Goal: Communication & Community: Answer question/provide support

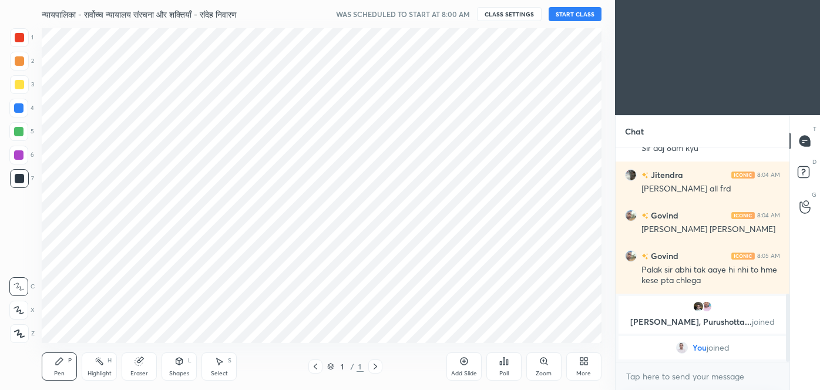
scroll to position [58452, 58198]
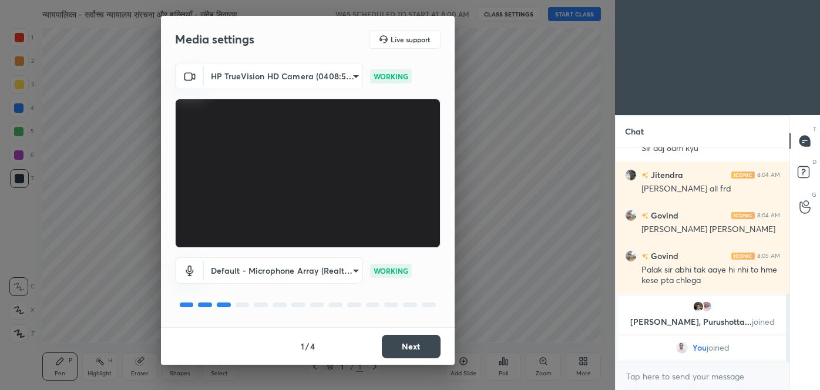
click at [423, 337] on button "Next" at bounding box center [411, 347] width 59 height 24
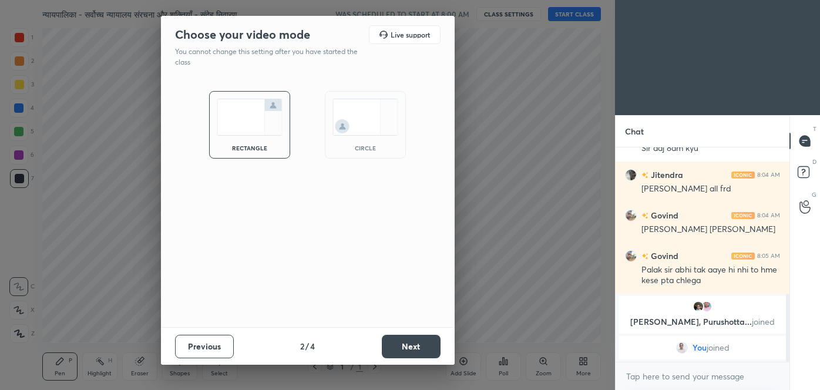
click at [423, 337] on button "Next" at bounding box center [411, 347] width 59 height 24
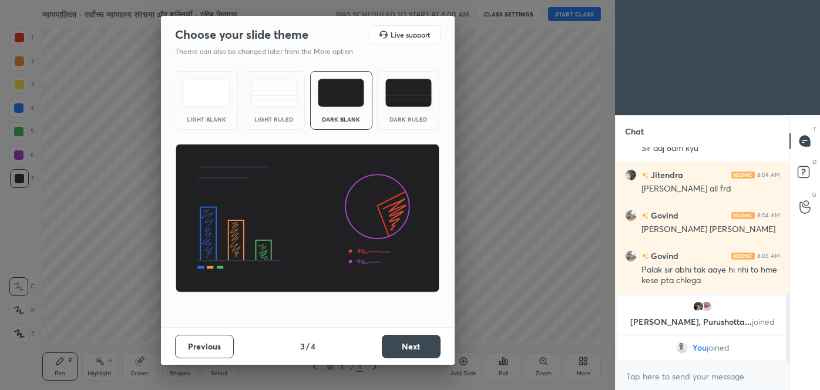
click at [423, 337] on button "Next" at bounding box center [411, 347] width 59 height 24
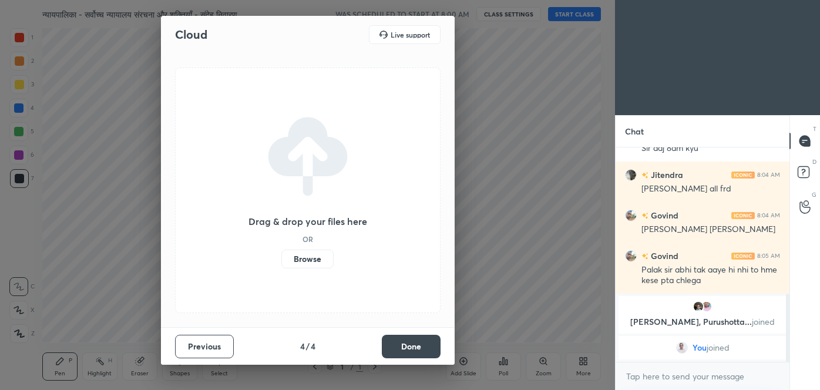
click at [423, 337] on button "Done" at bounding box center [411, 347] width 59 height 24
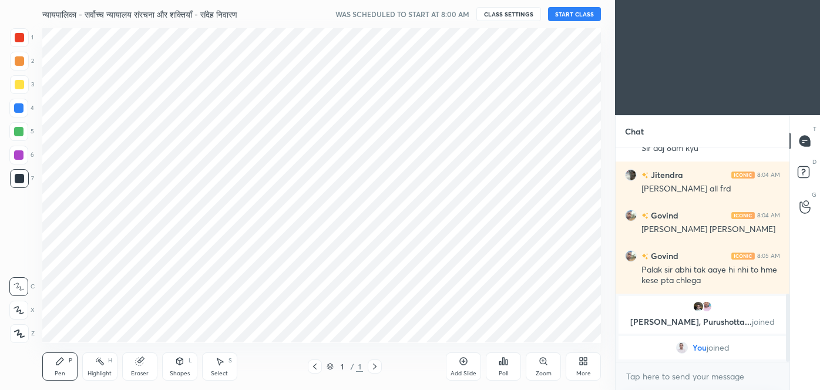
click at [583, 363] on icon at bounding box center [581, 363] width 3 height 3
click at [515, 250] on div "Upload File" at bounding box center [517, 251] width 31 height 6
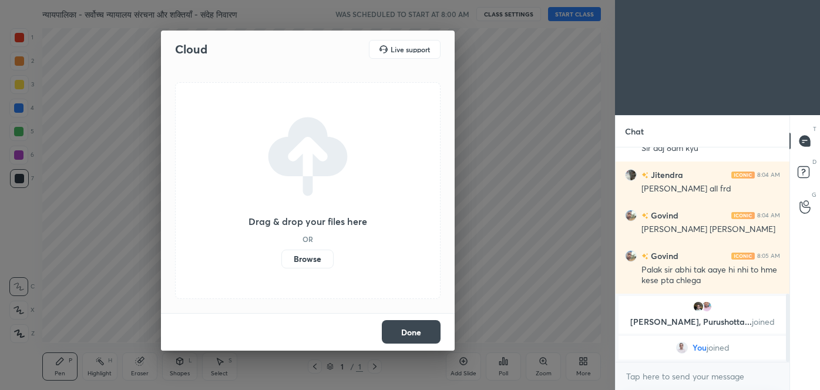
click at [313, 259] on label "Browse" at bounding box center [307, 259] width 52 height 19
click at [281, 259] on input "Browse" at bounding box center [281, 259] width 0 height 19
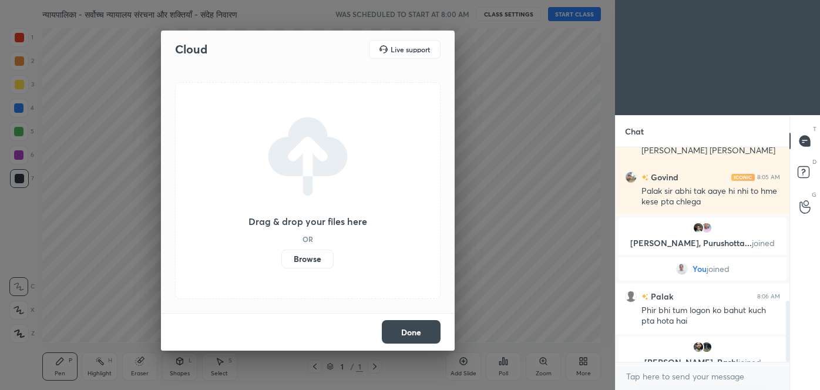
scroll to position [581, 0]
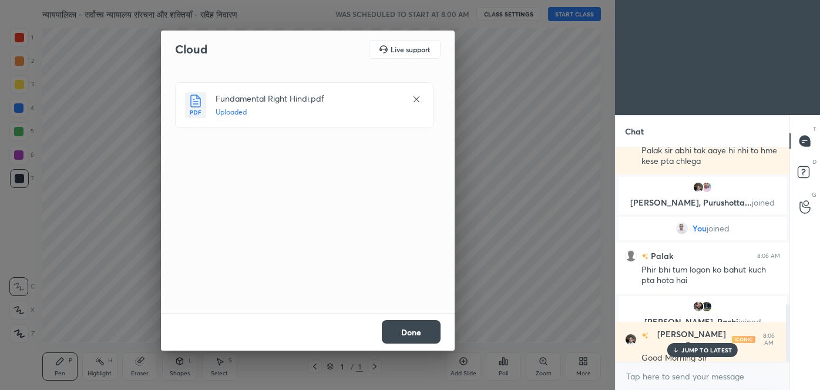
click at [410, 334] on button "Done" at bounding box center [411, 332] width 59 height 24
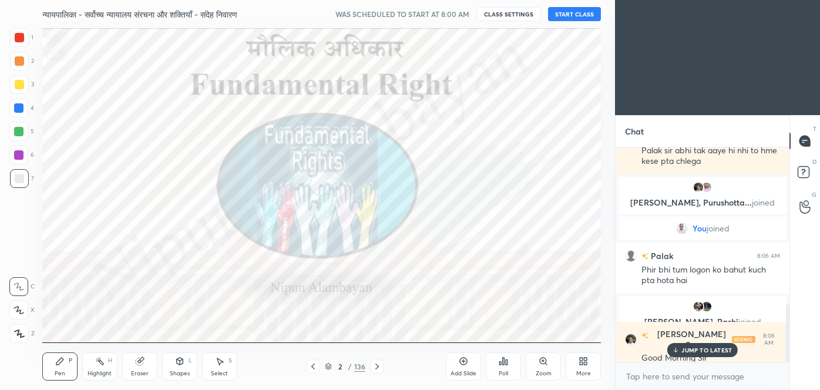
click at [582, 12] on button "START CLASS" at bounding box center [574, 14] width 53 height 14
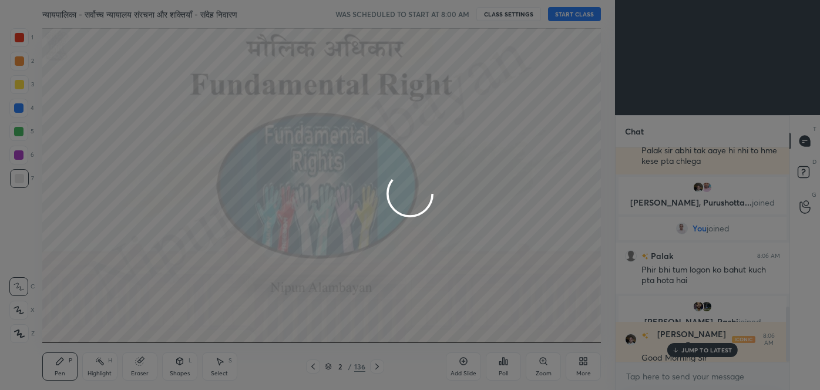
scroll to position [622, 0]
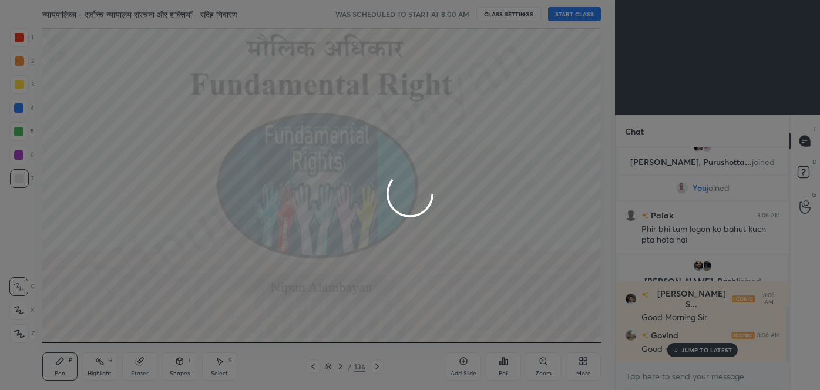
type textarea "x"
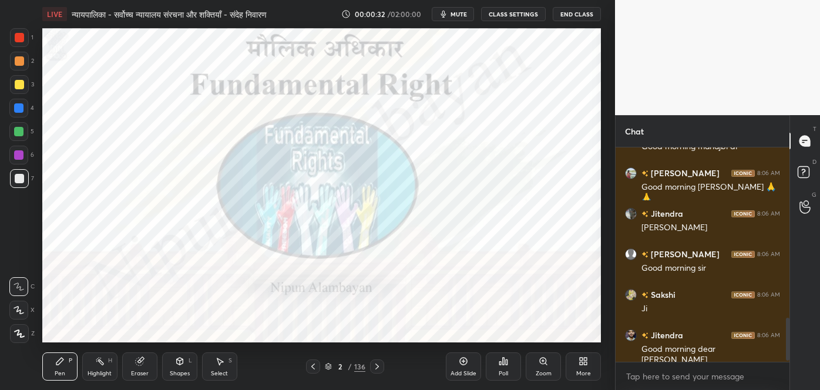
scroll to position [853, 0]
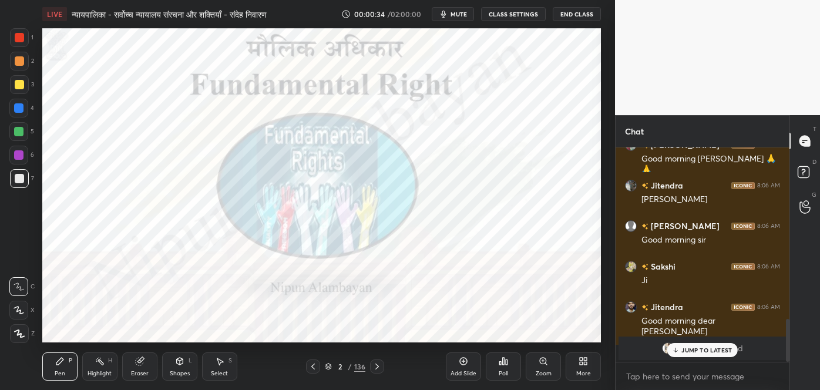
click at [693, 348] on p "JUMP TO LATEST" at bounding box center [707, 350] width 51 height 7
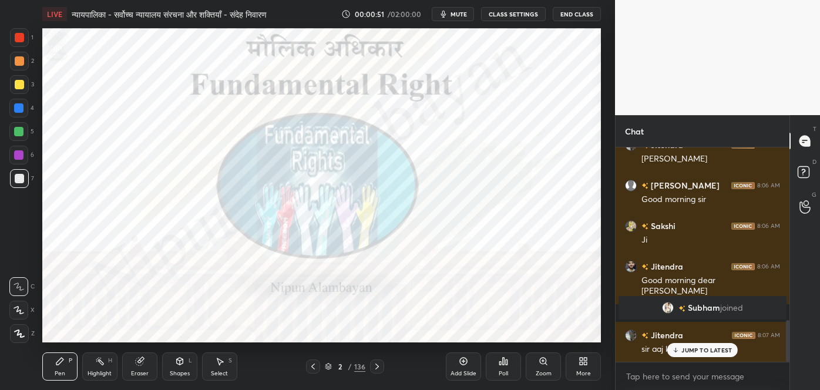
click at [18, 40] on div at bounding box center [19, 37] width 9 height 9
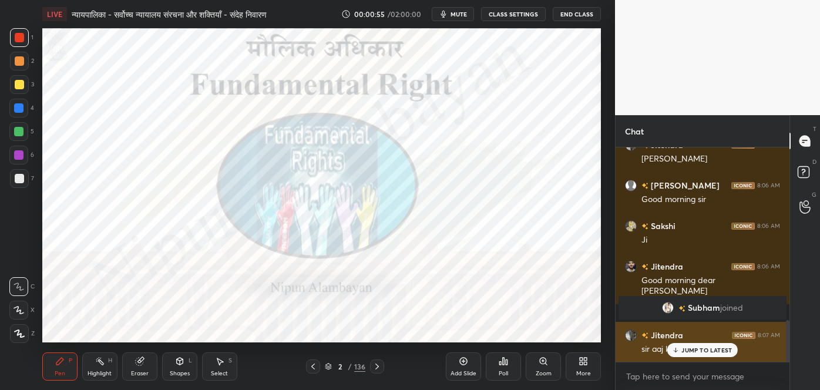
click at [708, 345] on div "JUMP TO LATEST" at bounding box center [703, 350] width 71 height 14
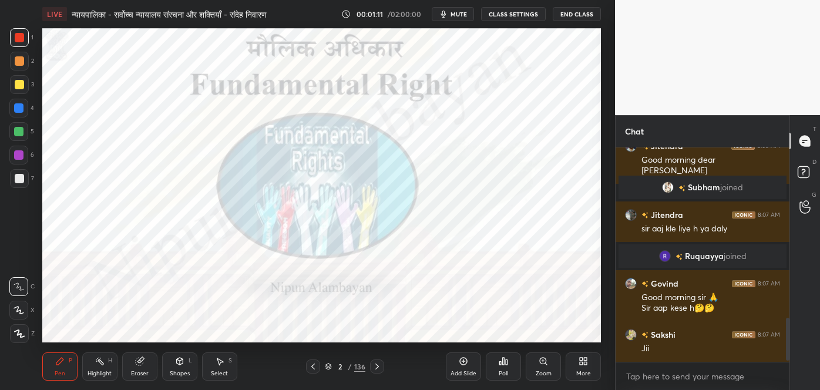
scroll to position [874, 0]
click at [461, 364] on icon at bounding box center [464, 362] width 8 height 8
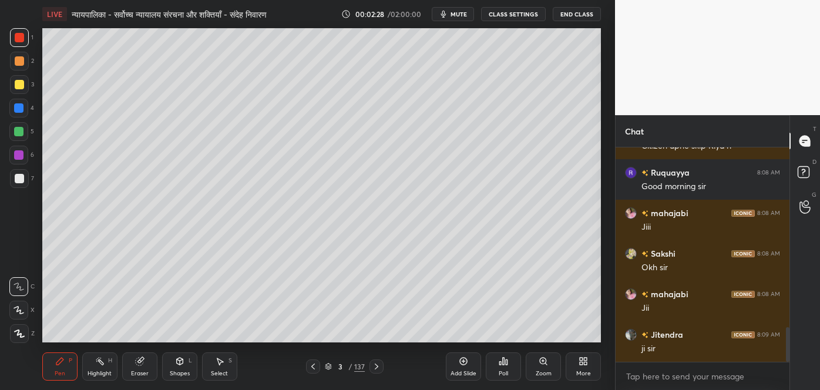
scroll to position [1147, 0]
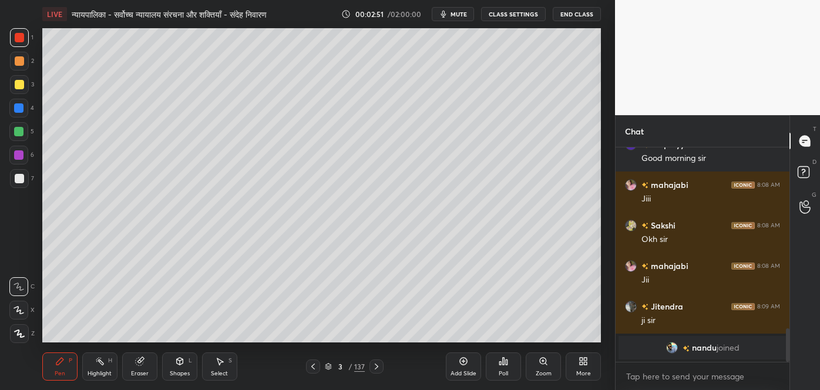
click at [459, 19] on button "mute" at bounding box center [453, 14] width 42 height 14
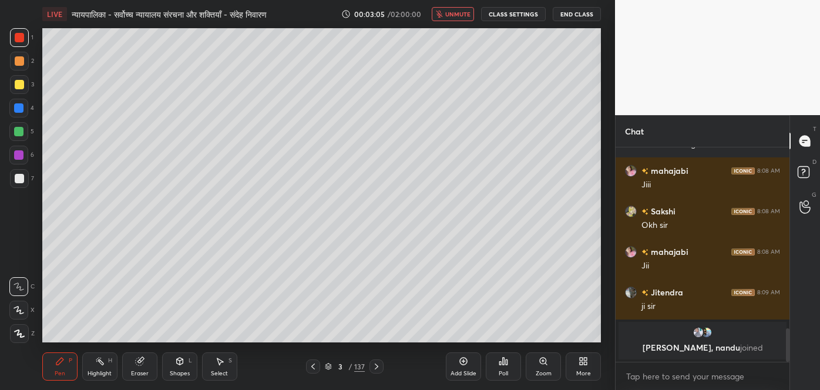
click at [454, 15] on span "unmute" at bounding box center [457, 14] width 25 height 8
click at [311, 364] on icon at bounding box center [313, 366] width 9 height 9
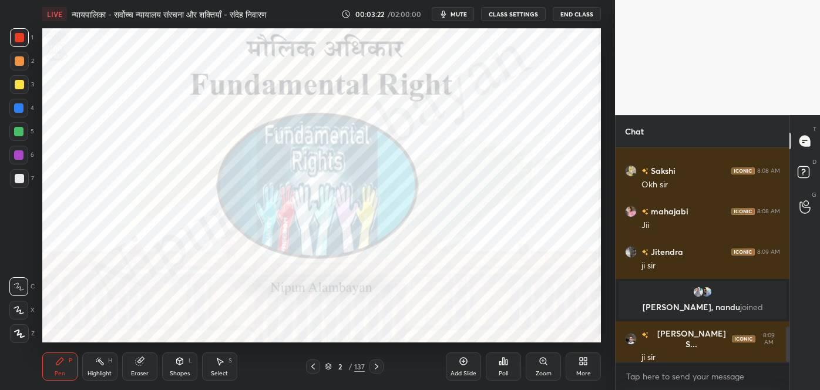
scroll to position [1091, 0]
click at [368, 362] on div "2 / 137" at bounding box center [345, 367] width 78 height 14
click at [377, 365] on icon at bounding box center [376, 366] width 9 height 9
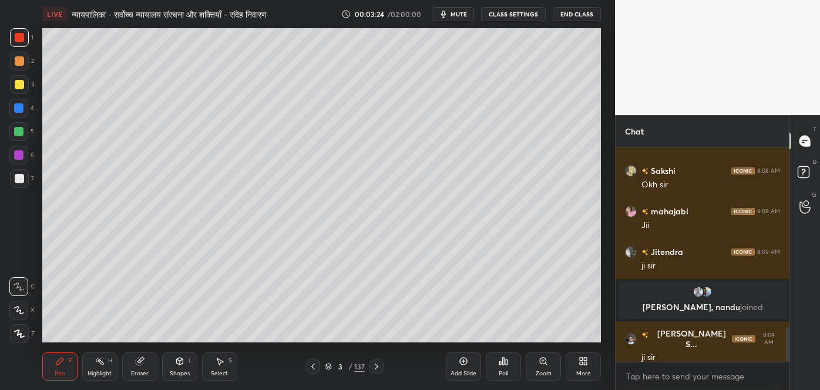
click at [373, 366] on icon at bounding box center [376, 366] width 9 height 9
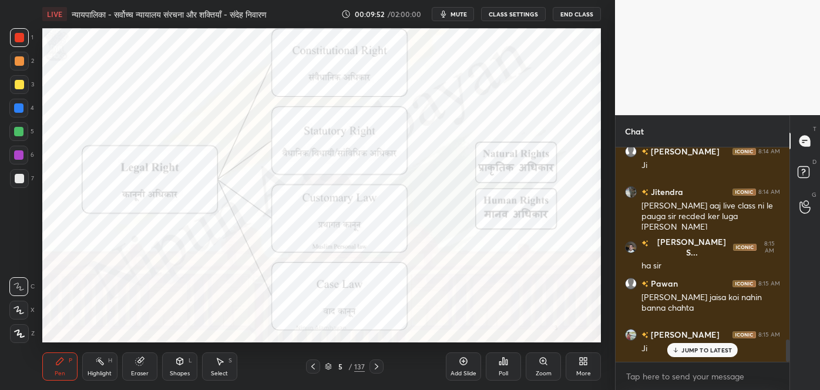
scroll to position [1822, 0]
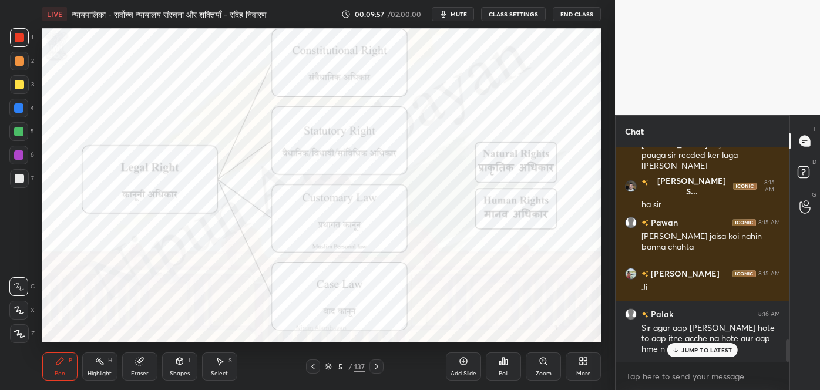
click at [713, 351] on p "JUMP TO LATEST" at bounding box center [707, 350] width 51 height 7
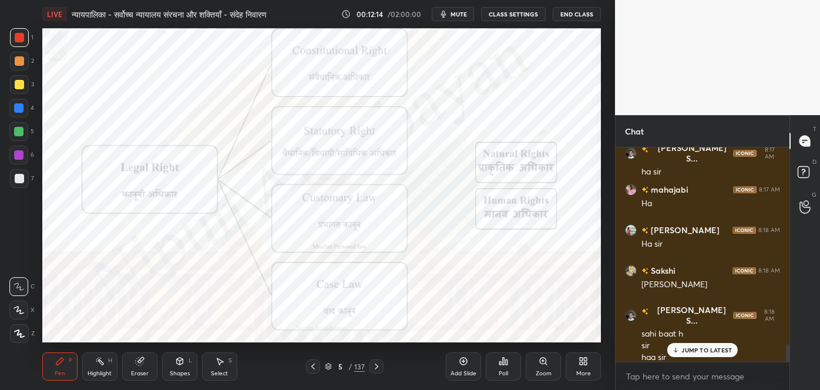
scroll to position [2414, 0]
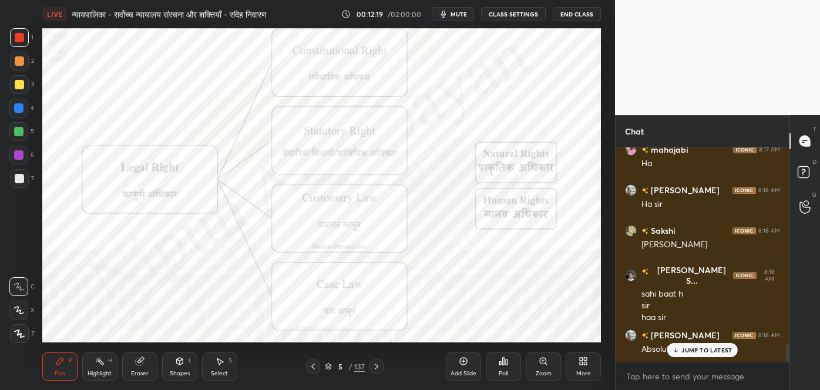
click at [696, 352] on p "JUMP TO LATEST" at bounding box center [707, 350] width 51 height 7
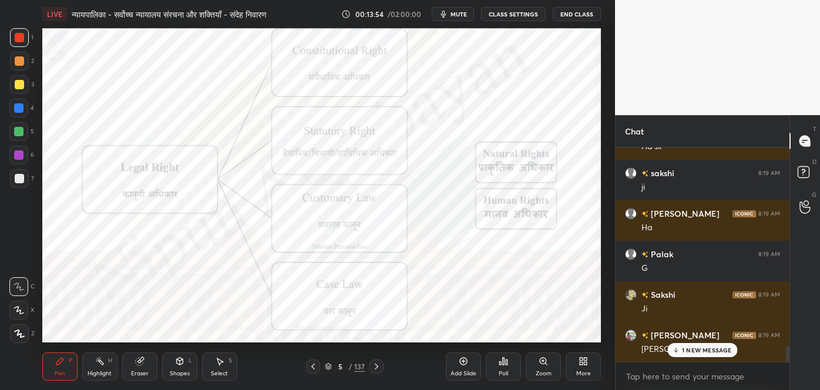
scroll to position [2778, 0]
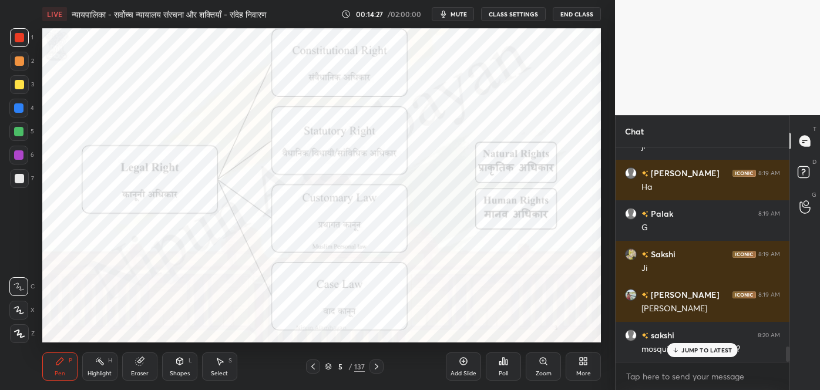
click at [701, 355] on div "JUMP TO LATEST" at bounding box center [703, 350] width 71 height 14
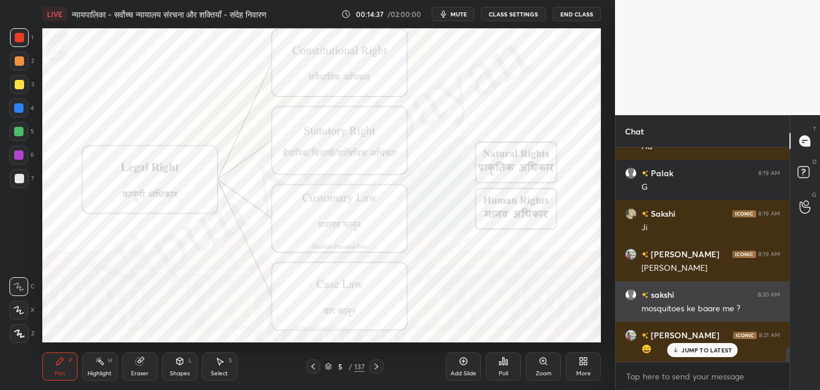
scroll to position [2860, 0]
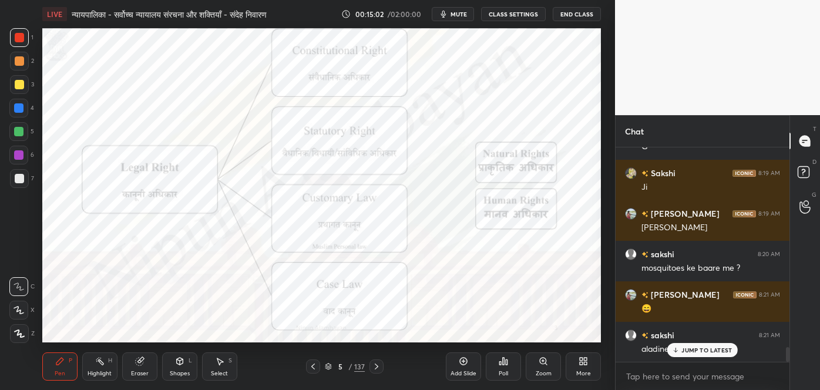
click at [686, 350] on p "JUMP TO LATEST" at bounding box center [707, 350] width 51 height 7
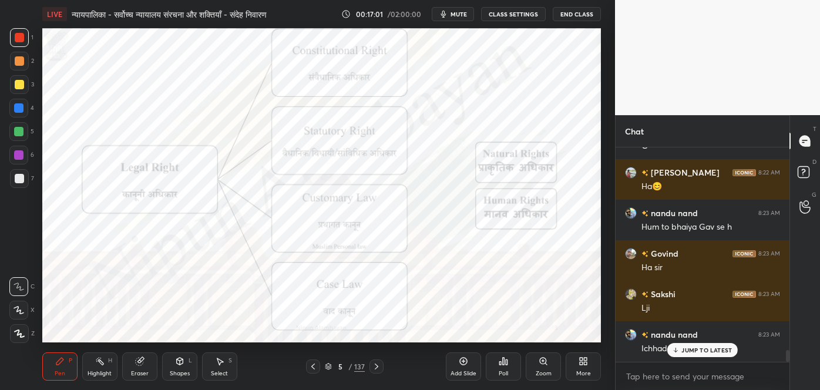
scroll to position [3711, 0]
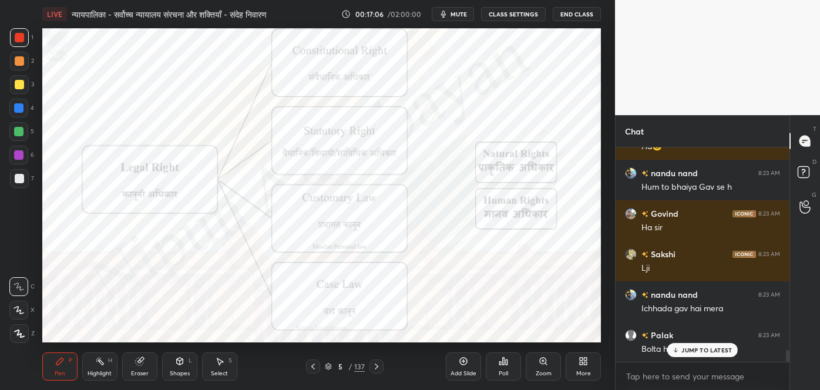
click at [695, 350] on p "JUMP TO LATEST" at bounding box center [707, 350] width 51 height 7
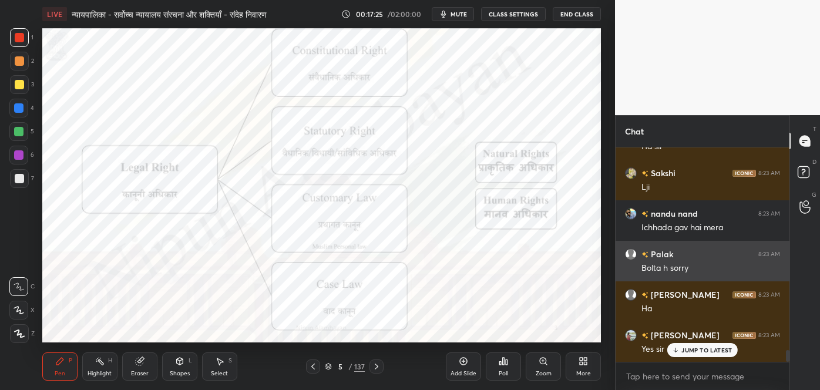
scroll to position [3833, 0]
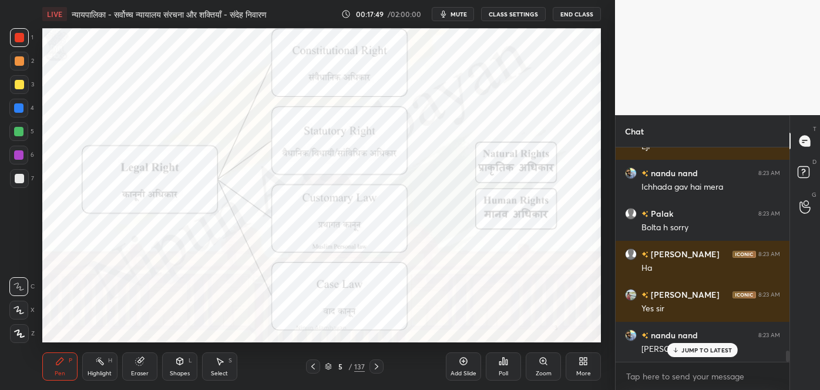
click at [146, 364] on div "Eraser" at bounding box center [139, 367] width 35 height 28
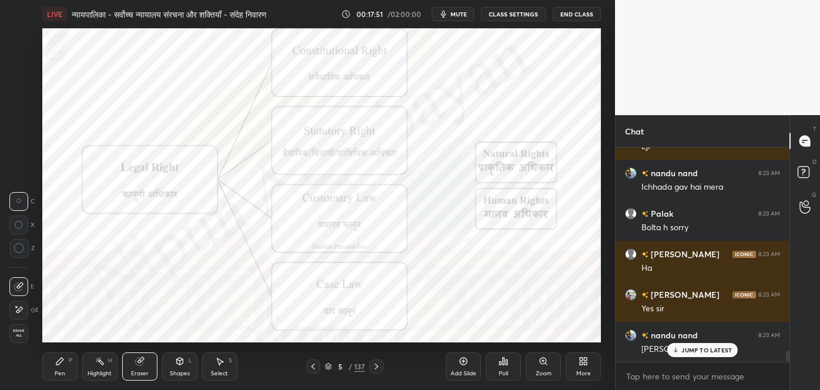
click at [22, 337] on span "Erase all" at bounding box center [19, 333] width 18 height 8
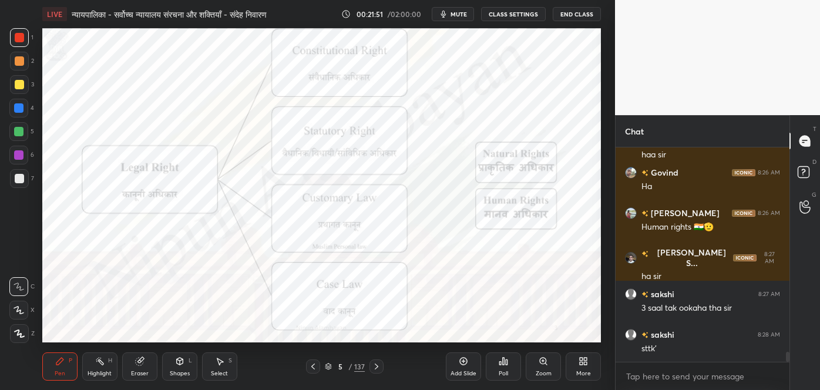
scroll to position [4279, 0]
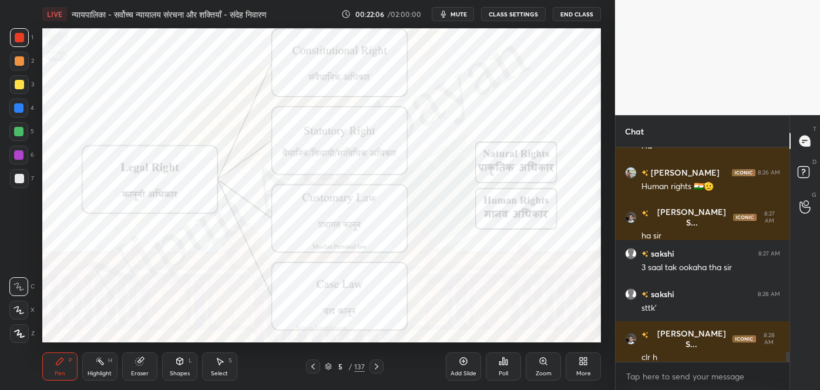
click at [135, 368] on div "Eraser" at bounding box center [139, 367] width 35 height 28
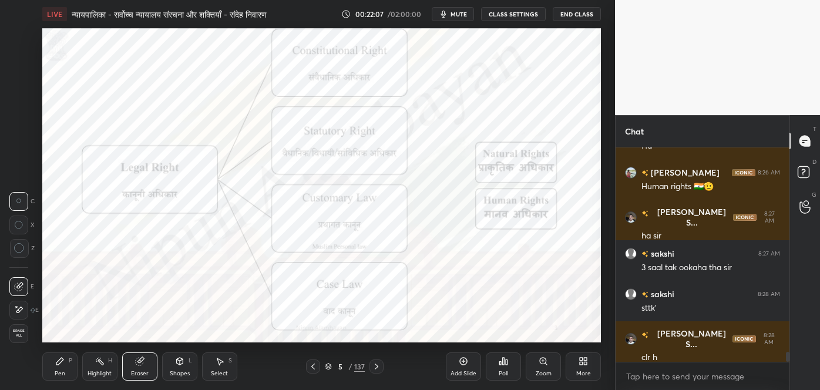
scroll to position [4320, 0]
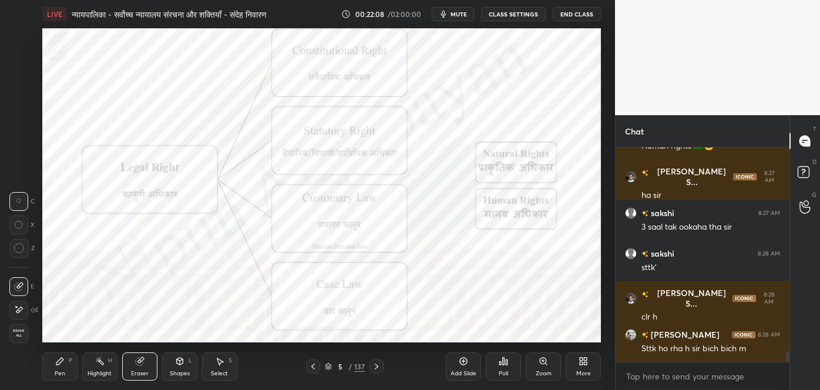
click at [16, 338] on div "Erase all" at bounding box center [18, 333] width 19 height 19
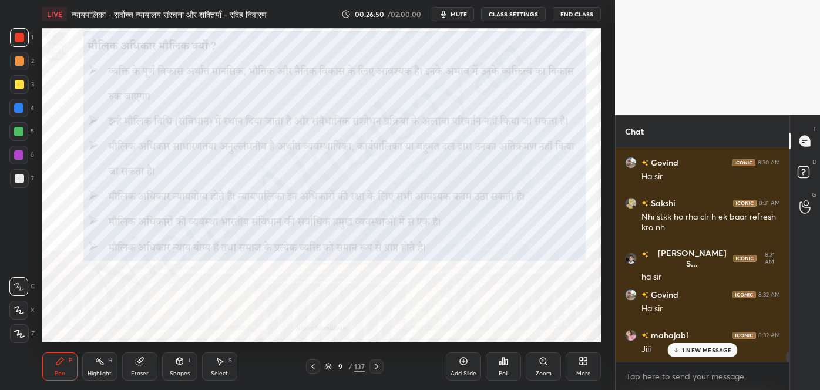
scroll to position [4624, 0]
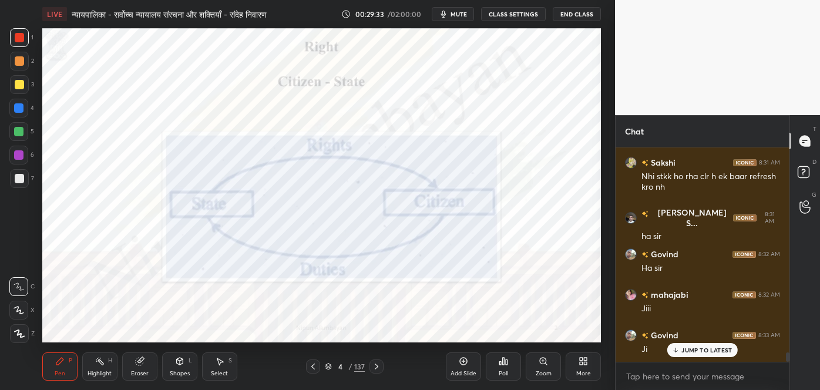
click at [454, 17] on span "mute" at bounding box center [459, 14] width 16 height 8
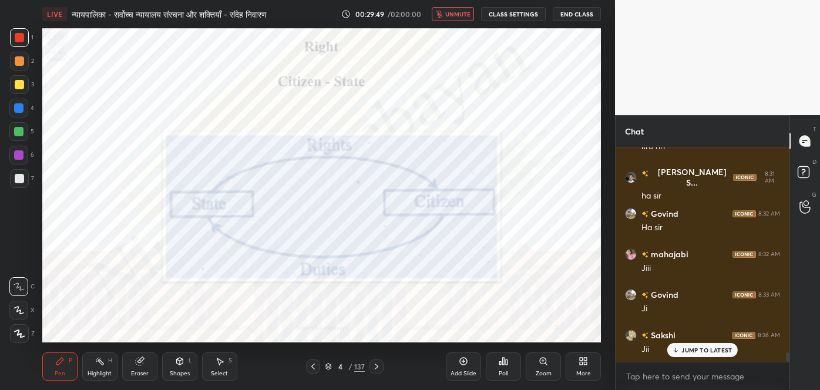
click at [454, 17] on span "unmute" at bounding box center [457, 14] width 25 height 8
click at [692, 354] on div "JUMP TO LATEST" at bounding box center [703, 350] width 71 height 14
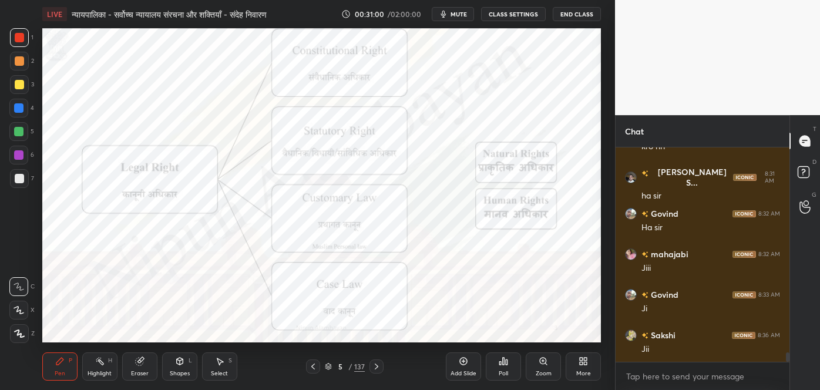
scroll to position [4706, 0]
click at [465, 364] on icon at bounding box center [463, 361] width 9 height 9
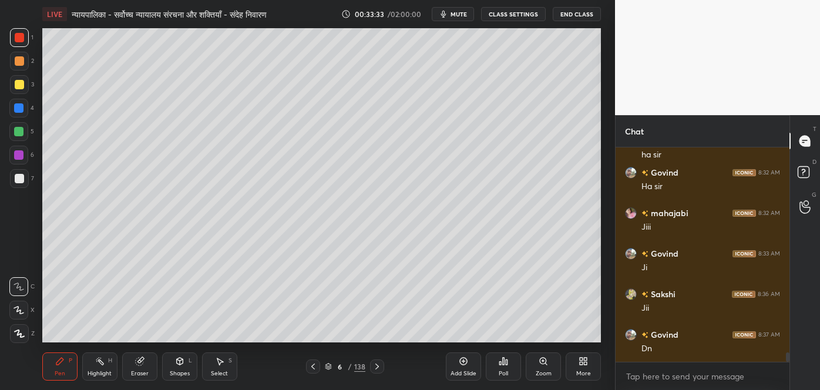
scroll to position [4747, 0]
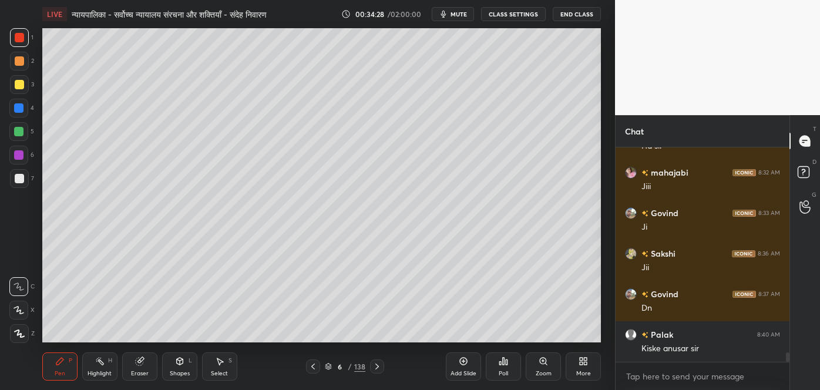
click at [506, 336] on div "Poll" at bounding box center [503, 367] width 35 height 66
click at [512, 337] on div "Poll" at bounding box center [503, 367] width 35 height 66
click at [521, 335] on div "Poll" at bounding box center [503, 367] width 35 height 66
click at [526, 334] on div "Add Slide Poll Zoom More" at bounding box center [523, 367] width 155 height 66
click at [535, 334] on div "Add Slide Poll Zoom More" at bounding box center [523, 367] width 155 height 66
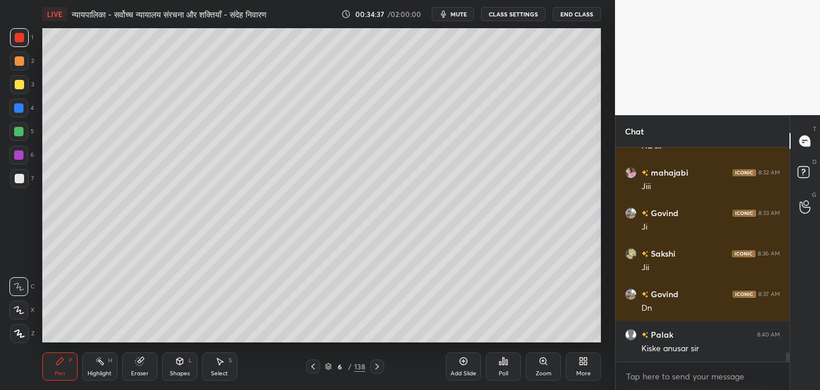
scroll to position [4787, 0]
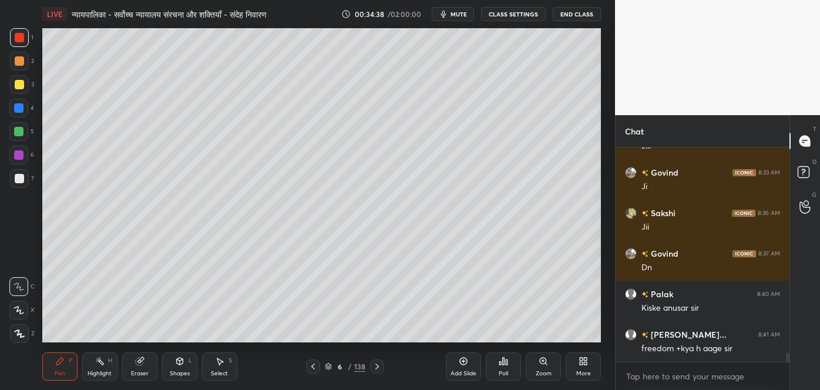
click at [591, 336] on div "Add Slide Poll Zoom More" at bounding box center [523, 367] width 155 height 66
click at [590, 338] on div "Add Slide Poll Zoom More" at bounding box center [523, 367] width 155 height 66
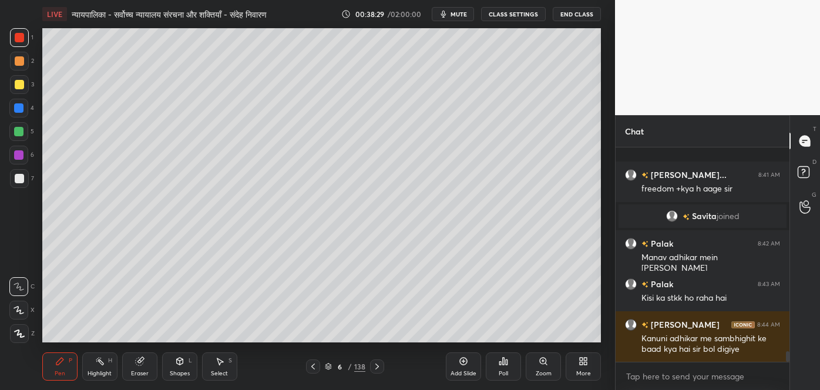
scroll to position [4027, 0]
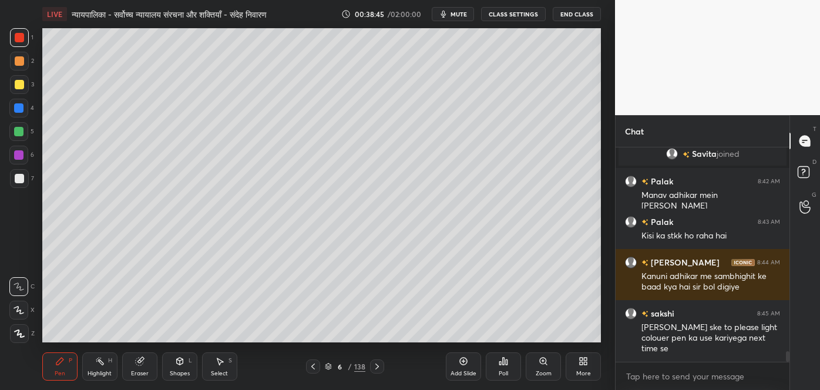
click at [19, 83] on div at bounding box center [19, 84] width 9 height 9
click at [445, 15] on icon "button" at bounding box center [443, 14] width 5 height 7
click at [443, 15] on icon "button" at bounding box center [439, 14] width 7 height 7
click at [445, 15] on icon "button" at bounding box center [443, 14] width 5 height 7
click at [455, 11] on span "unmute" at bounding box center [457, 14] width 25 height 8
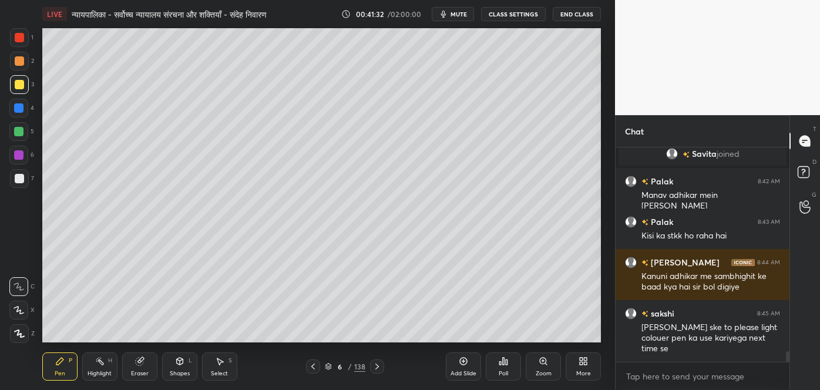
click at [139, 359] on icon at bounding box center [140, 362] width 8 height 8
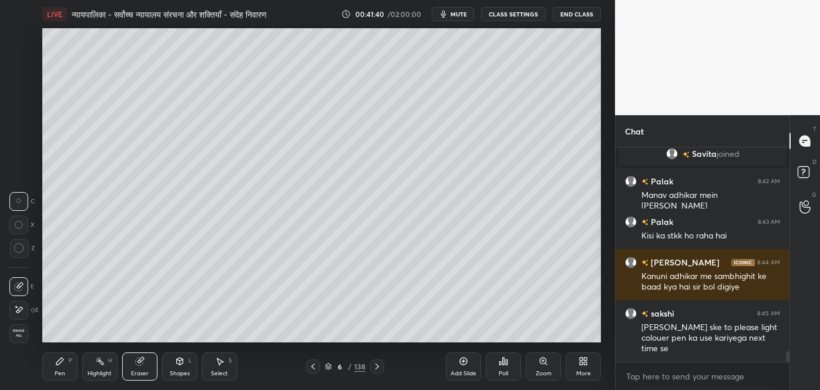
click at [56, 364] on icon at bounding box center [59, 361] width 7 height 7
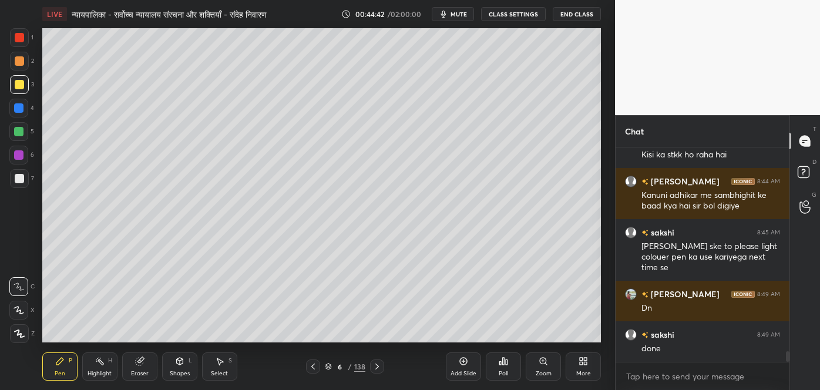
scroll to position [4148, 0]
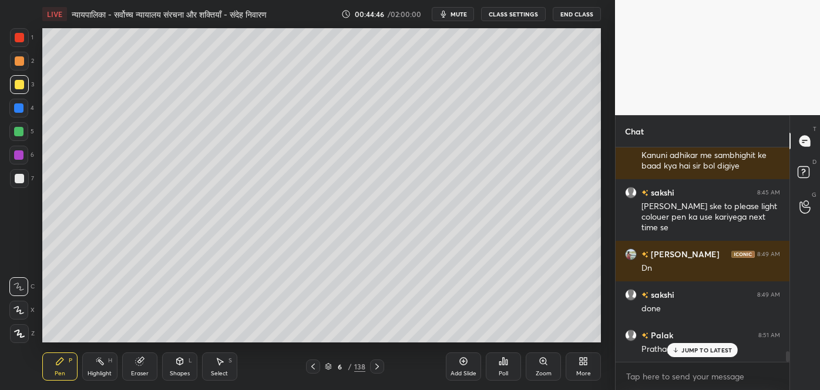
click at [680, 348] on icon at bounding box center [676, 350] width 8 height 7
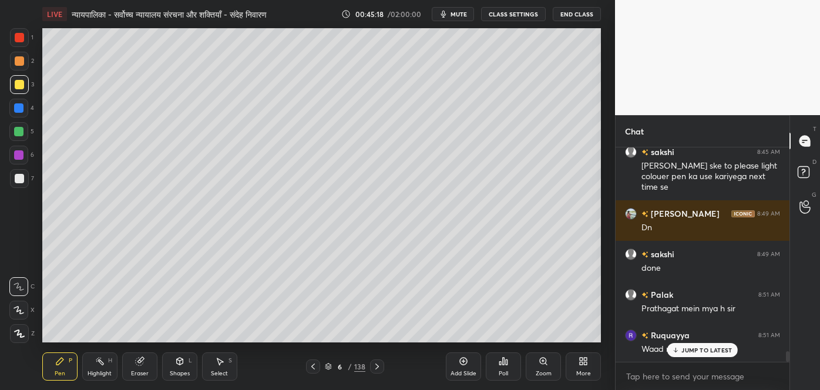
click at [692, 347] on p "JUMP TO LATEST" at bounding box center [707, 350] width 51 height 7
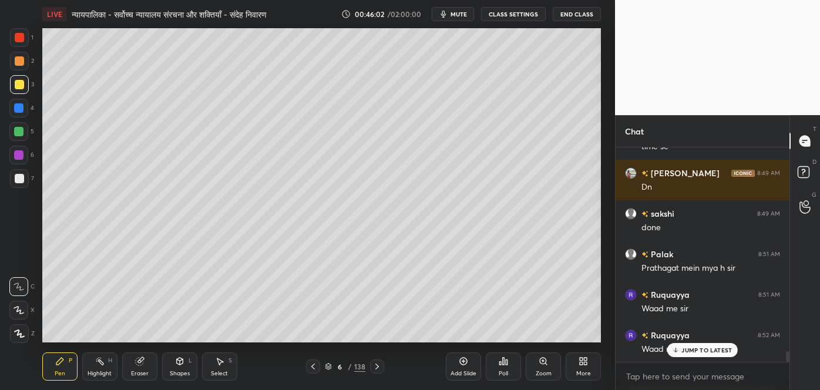
click at [705, 356] on div "JUMP TO LATEST" at bounding box center [703, 350] width 71 height 14
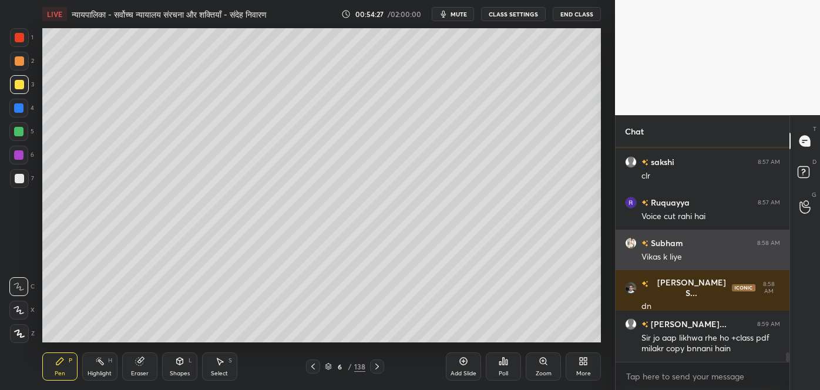
scroll to position [4687, 0]
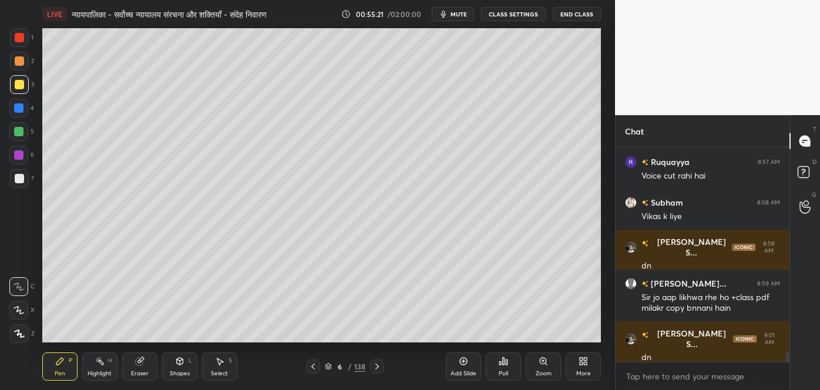
click at [462, 363] on icon at bounding box center [463, 361] width 9 height 9
click at [452, 11] on button "mute" at bounding box center [453, 14] width 42 height 14
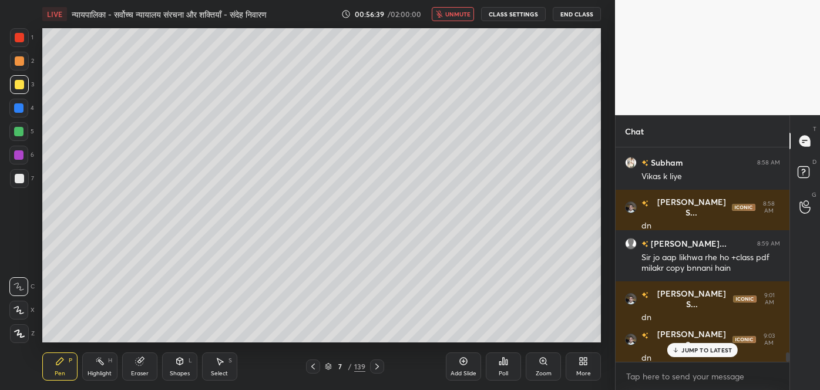
click at [461, 18] on span "unmute" at bounding box center [457, 14] width 25 height 8
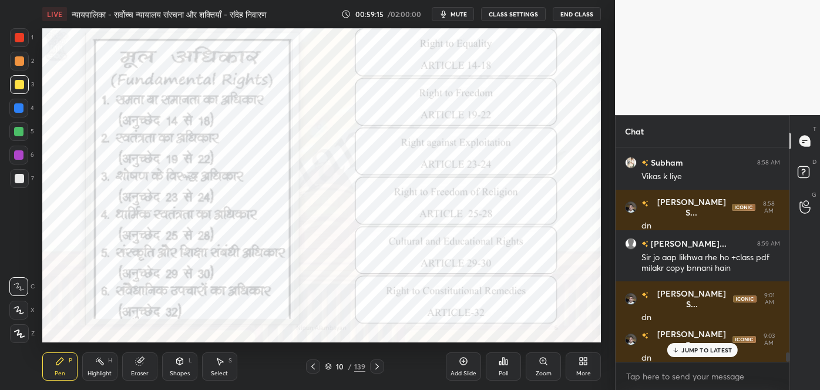
scroll to position [4767, 0]
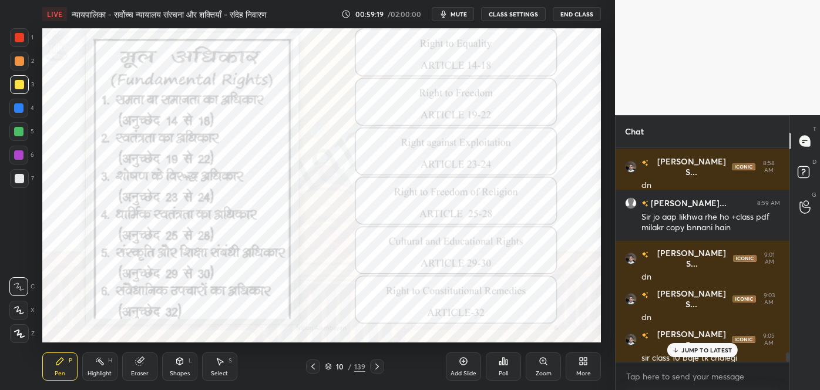
click at [698, 350] on p "JUMP TO LATEST" at bounding box center [707, 350] width 51 height 7
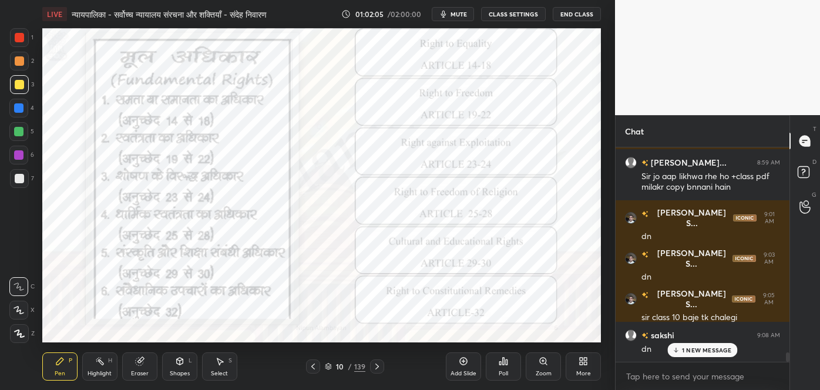
scroll to position [4848, 0]
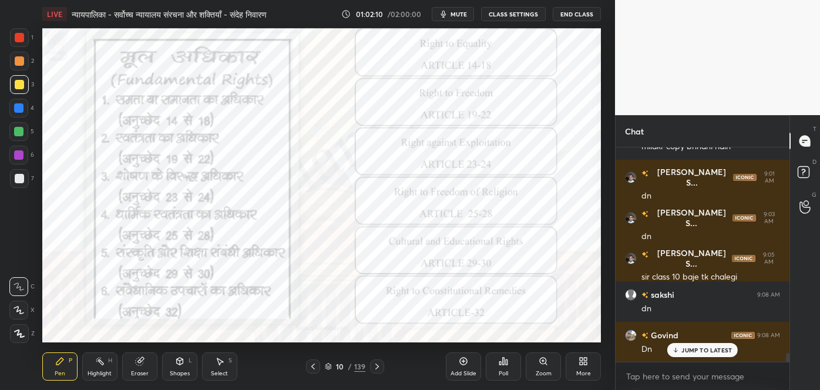
click at [685, 356] on div "JUMP TO LATEST" at bounding box center [703, 350] width 71 height 14
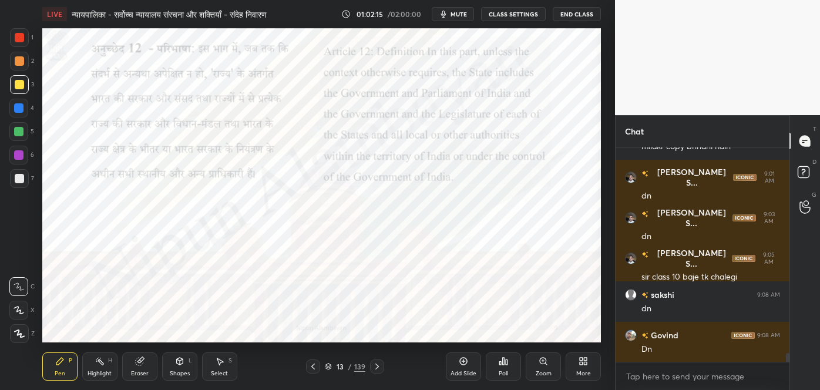
scroll to position [4889, 0]
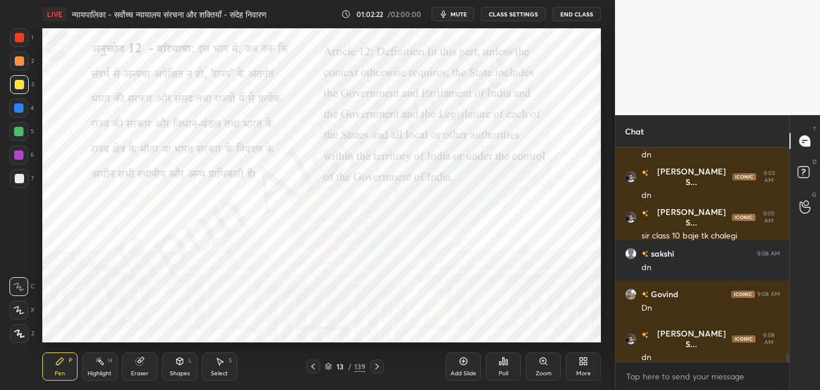
click at [456, 11] on span "mute" at bounding box center [459, 14] width 16 height 8
click at [456, 11] on span "unmute" at bounding box center [457, 14] width 25 height 8
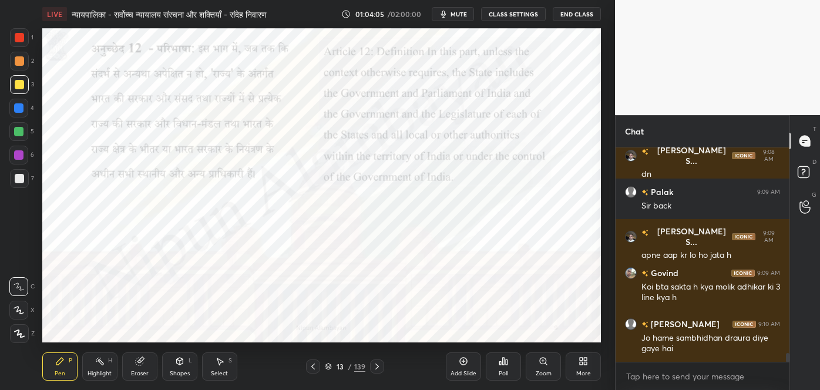
scroll to position [5124, 0]
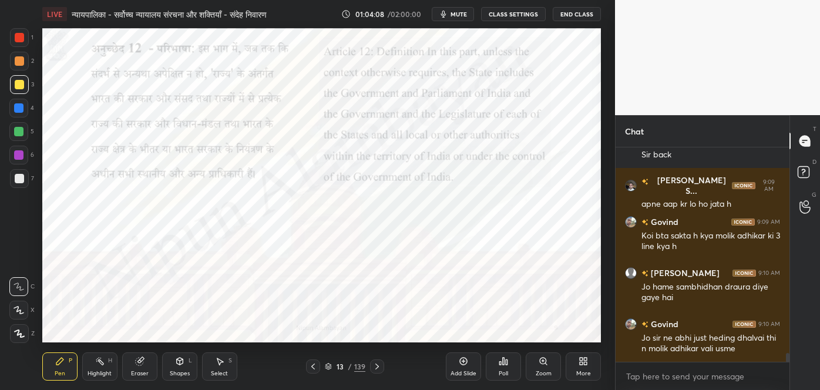
click at [456, 11] on span "mute" at bounding box center [459, 14] width 16 height 8
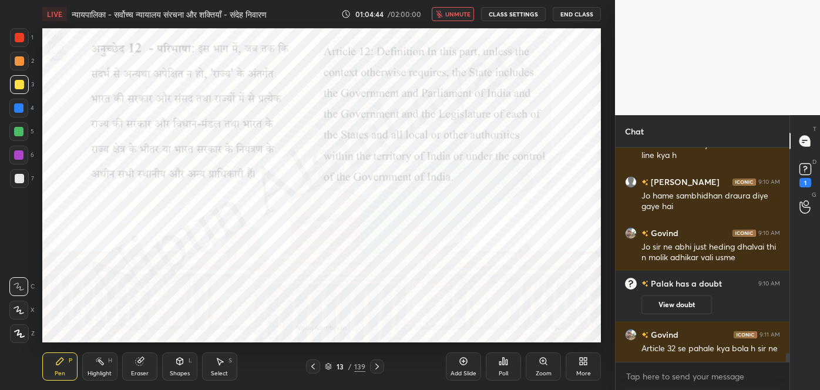
scroll to position [4869, 0]
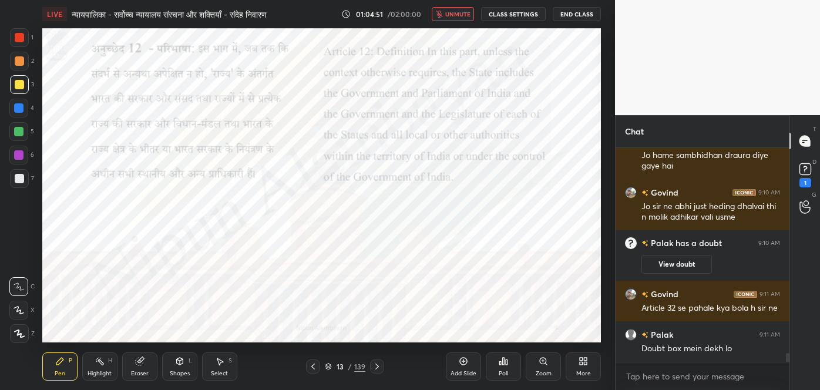
click at [443, 13] on icon "button" at bounding box center [439, 14] width 7 height 7
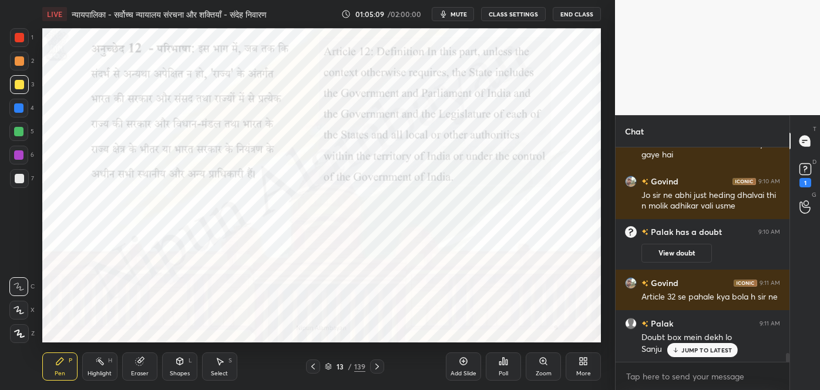
click at [728, 350] on p "JUMP TO LATEST" at bounding box center [707, 350] width 51 height 7
click at [19, 38] on div at bounding box center [19, 37] width 9 height 9
click at [311, 365] on icon at bounding box center [313, 366] width 9 height 9
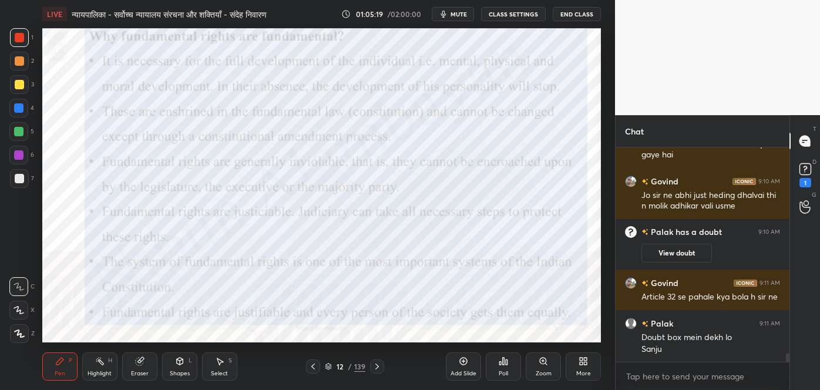
click at [313, 368] on icon at bounding box center [313, 367] width 4 height 6
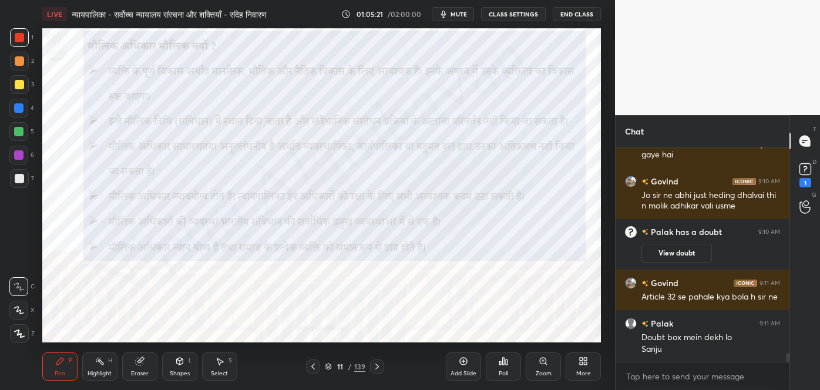
click at [311, 370] on icon at bounding box center [313, 366] width 9 height 9
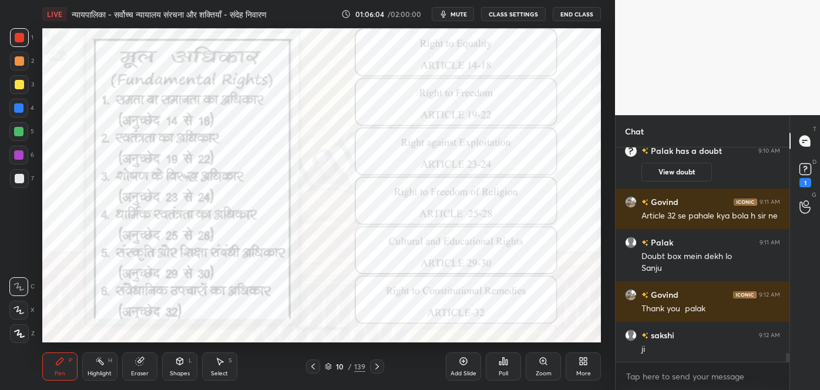
scroll to position [5002, 0]
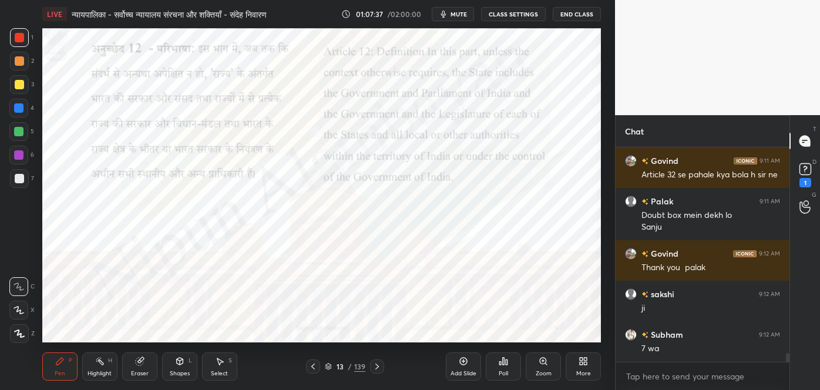
click at [460, 361] on icon at bounding box center [464, 362] width 8 height 8
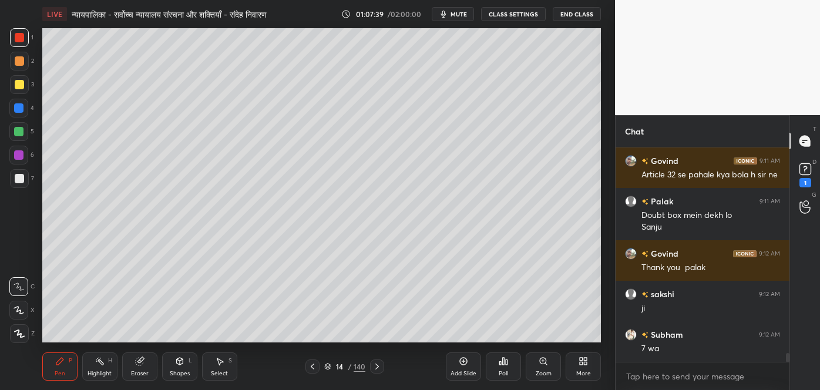
click at [17, 85] on div at bounding box center [19, 84] width 9 height 9
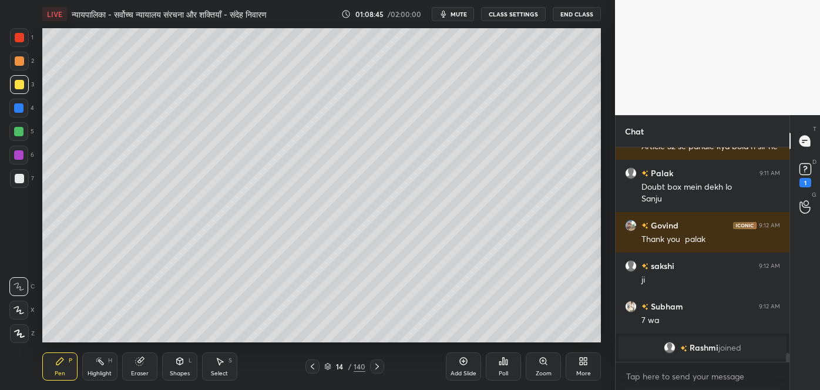
click at [445, 15] on icon "button" at bounding box center [443, 14] width 5 height 7
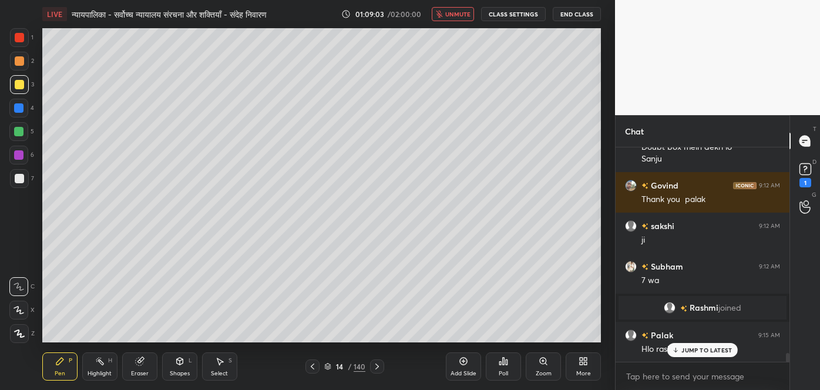
click at [458, 19] on button "unmute" at bounding box center [453, 14] width 42 height 14
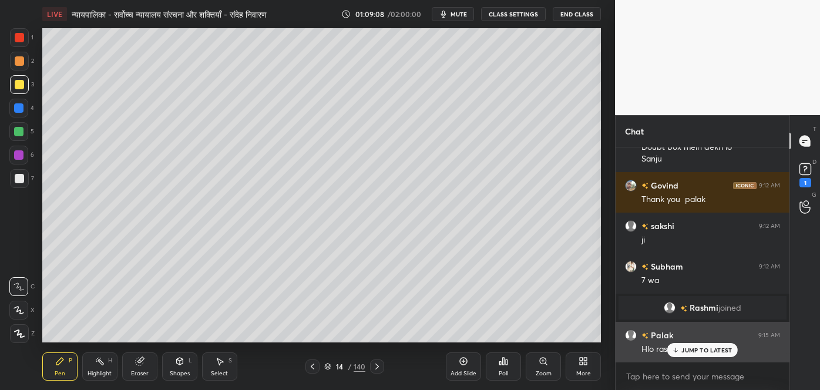
click at [682, 350] on p "JUMP TO LATEST" at bounding box center [707, 350] width 51 height 7
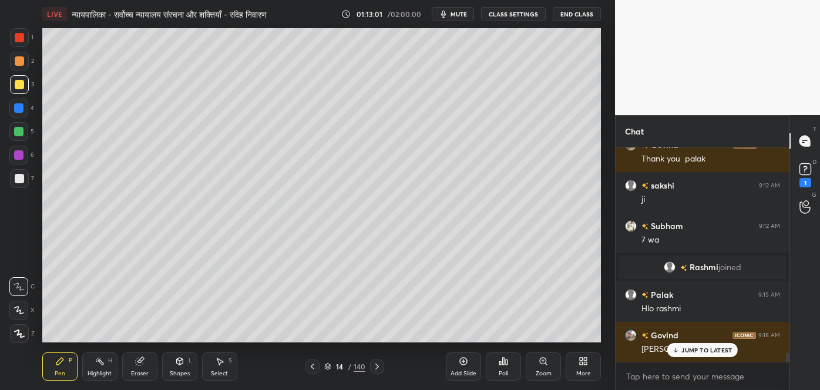
click at [454, 366] on div "Add Slide" at bounding box center [463, 367] width 35 height 28
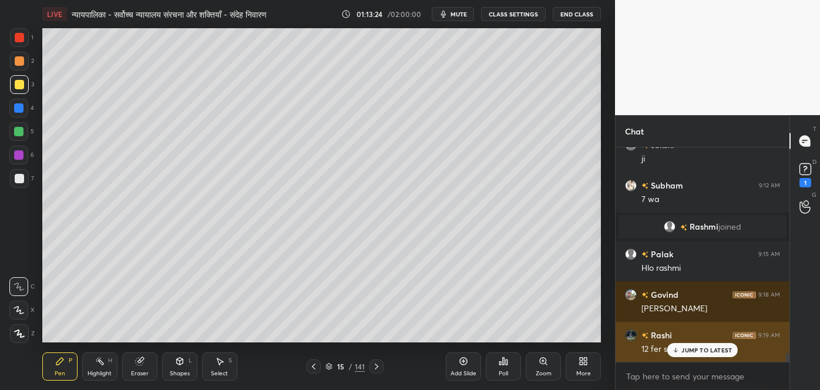
click at [681, 348] on div "JUMP TO LATEST" at bounding box center [703, 350] width 71 height 14
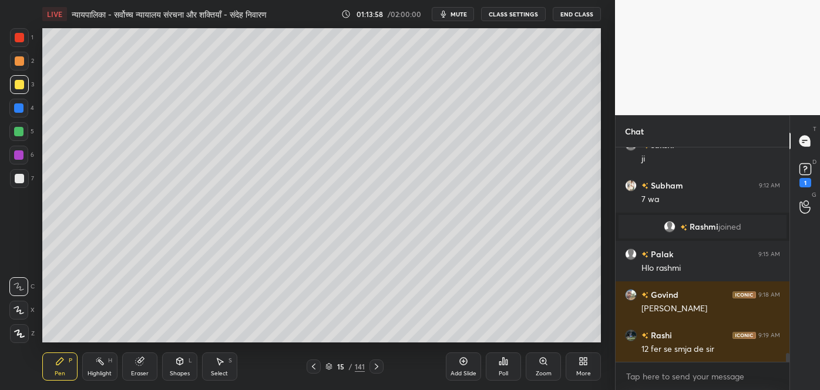
click at [313, 367] on icon at bounding box center [313, 366] width 9 height 9
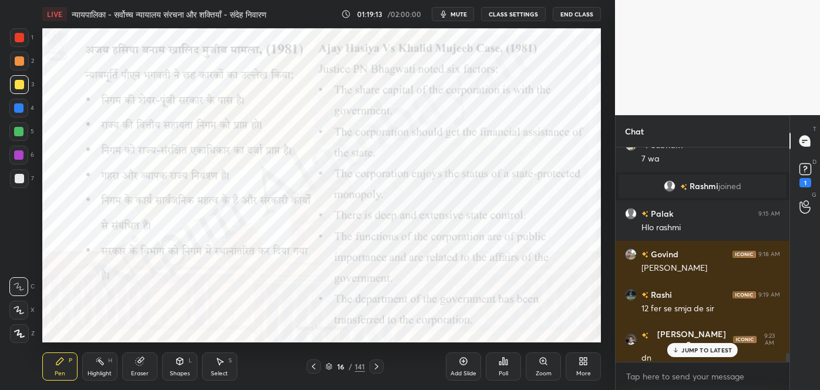
scroll to position [5154, 0]
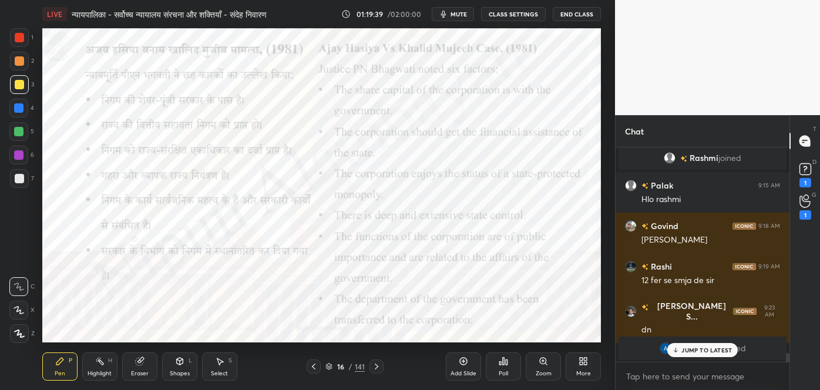
click at [720, 351] on p "JUMP TO LATEST" at bounding box center [707, 350] width 51 height 7
click at [801, 206] on icon at bounding box center [805, 202] width 11 height 12
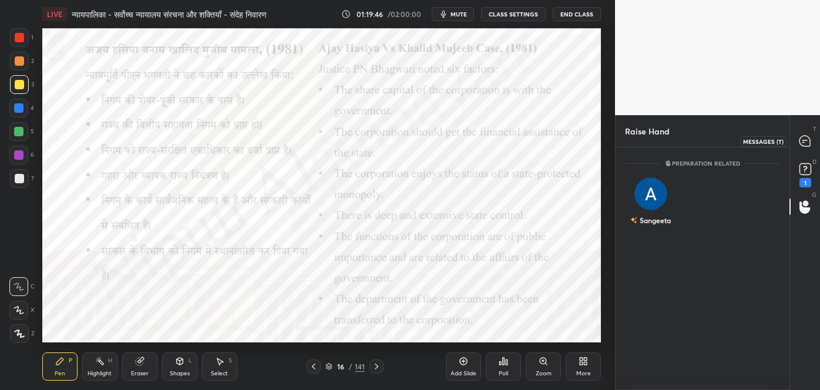
click at [804, 139] on icon at bounding box center [805, 141] width 11 height 11
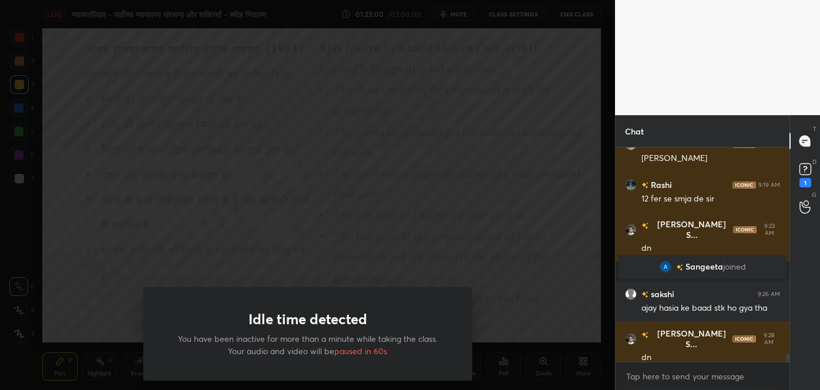
scroll to position [5516, 0]
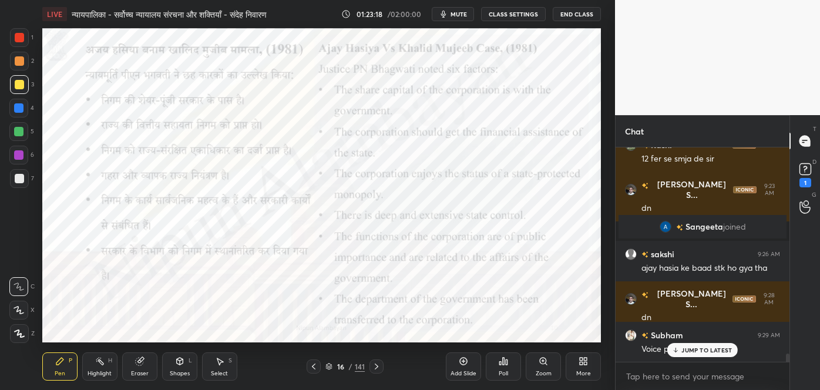
click at [447, 11] on icon "button" at bounding box center [443, 14] width 5 height 7
click at [447, 11] on button "unmute" at bounding box center [453, 14] width 42 height 14
click at [702, 352] on p "JUMP TO LATEST" at bounding box center [707, 350] width 51 height 7
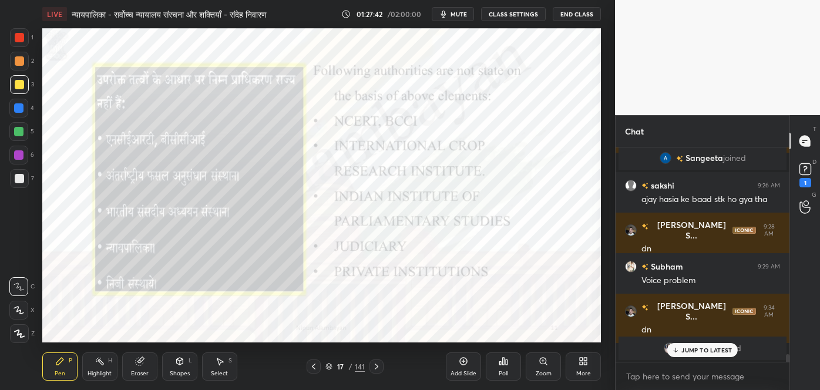
scroll to position [5626, 0]
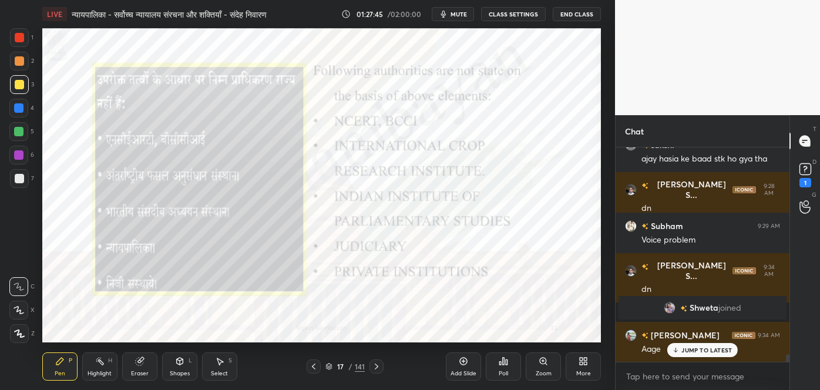
click at [692, 351] on p "JUMP TO LATEST" at bounding box center [707, 350] width 51 height 7
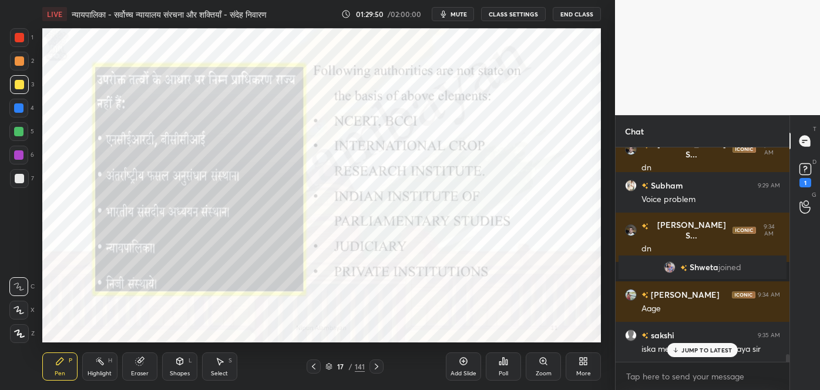
click at [681, 349] on div "JUMP TO LATEST" at bounding box center [703, 350] width 71 height 14
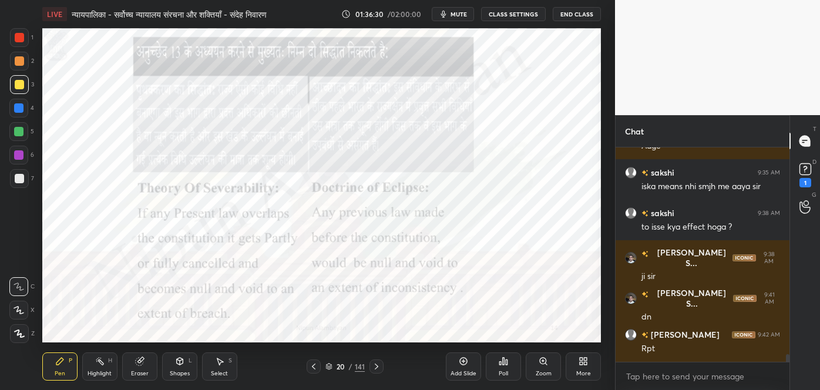
scroll to position [5869, 0]
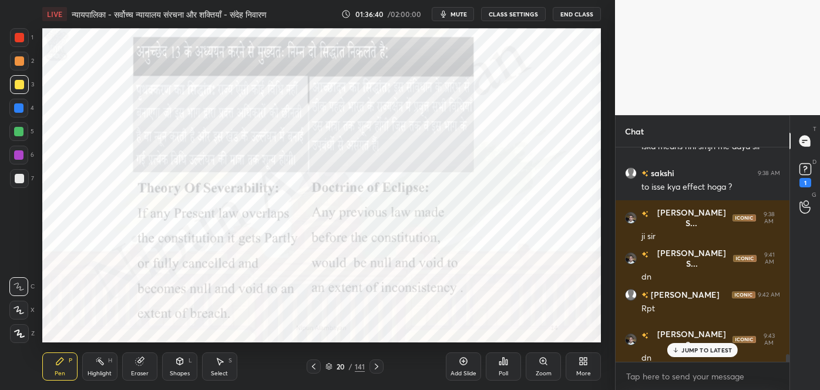
click at [17, 37] on div at bounding box center [19, 37] width 9 height 9
click at [16, 85] on div at bounding box center [19, 84] width 9 height 9
click at [457, 366] on div "Add Slide" at bounding box center [463, 367] width 35 height 28
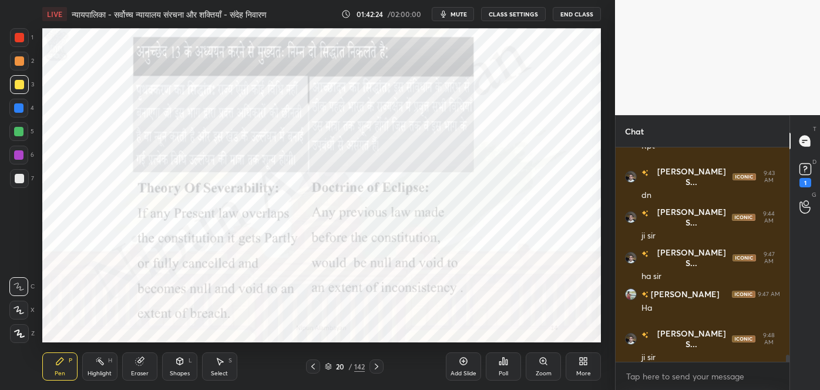
scroll to position [6060, 0]
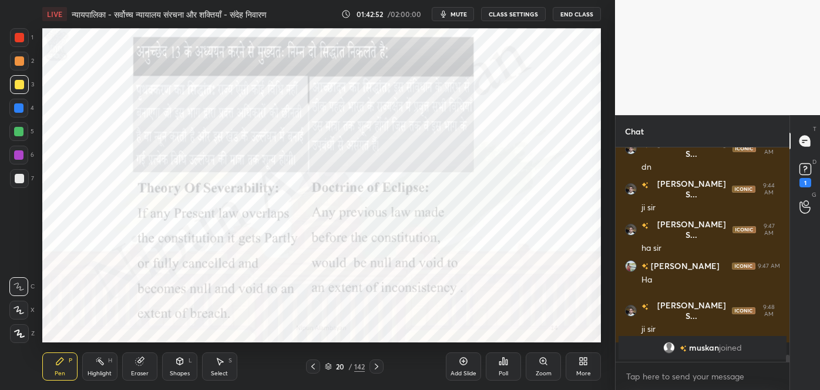
click at [461, 14] on span "mute" at bounding box center [459, 14] width 16 height 8
click at [461, 15] on span "unmute" at bounding box center [457, 14] width 25 height 8
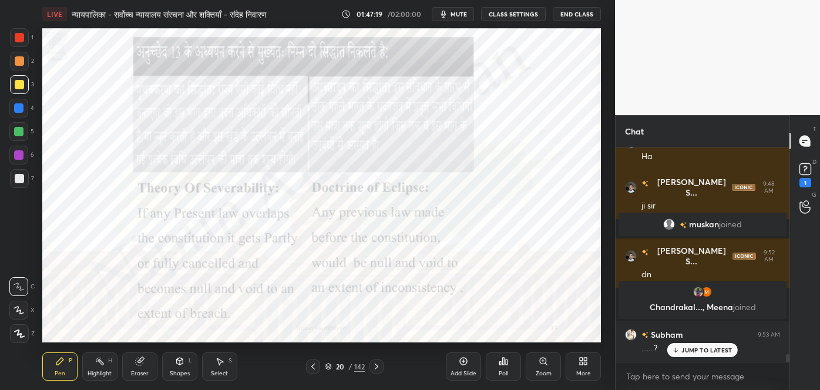
scroll to position [5686, 0]
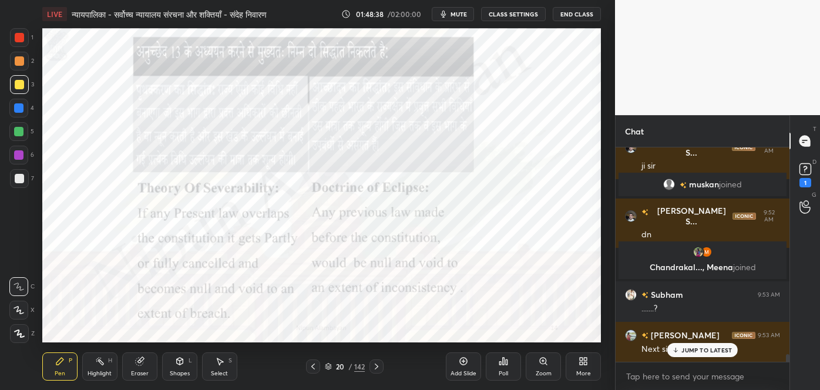
click at [706, 354] on div "JUMP TO LATEST" at bounding box center [703, 350] width 71 height 14
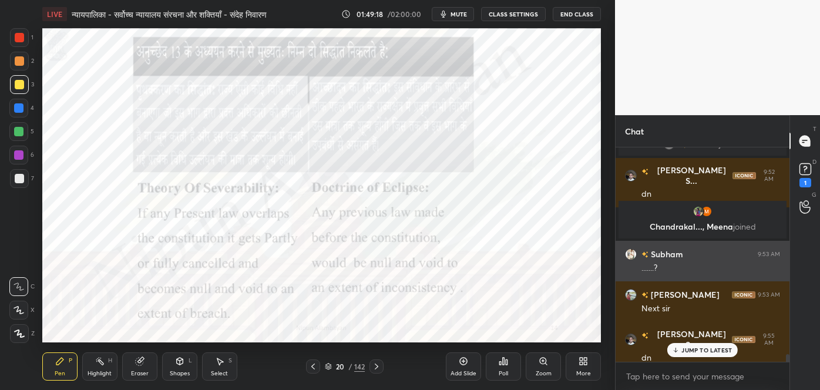
scroll to position [5767, 0]
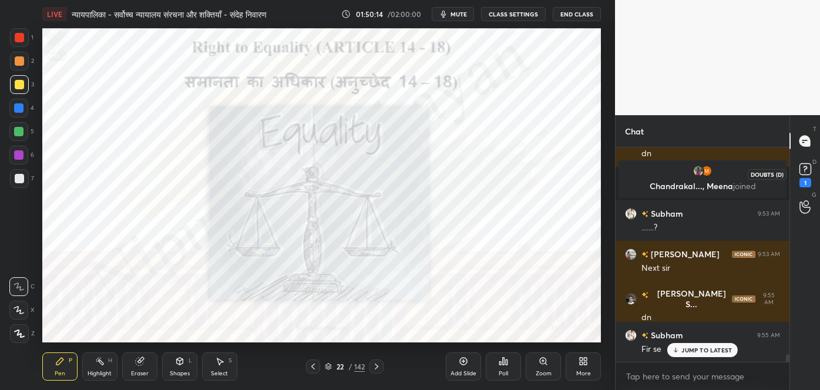
click at [803, 176] on icon at bounding box center [806, 169] width 18 height 18
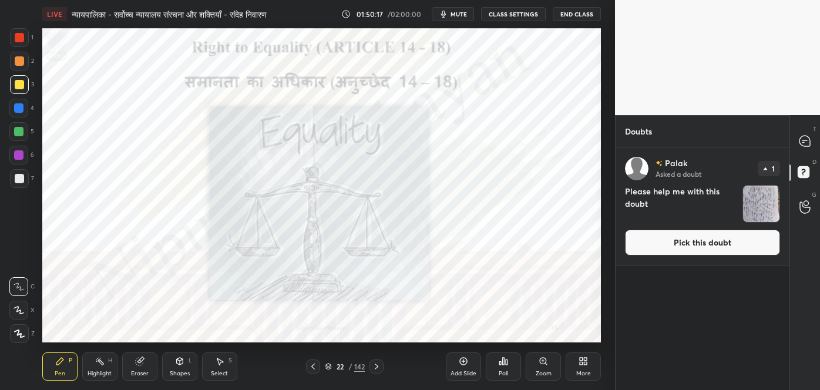
click at [711, 242] on button "Pick this doubt" at bounding box center [702, 243] width 155 height 26
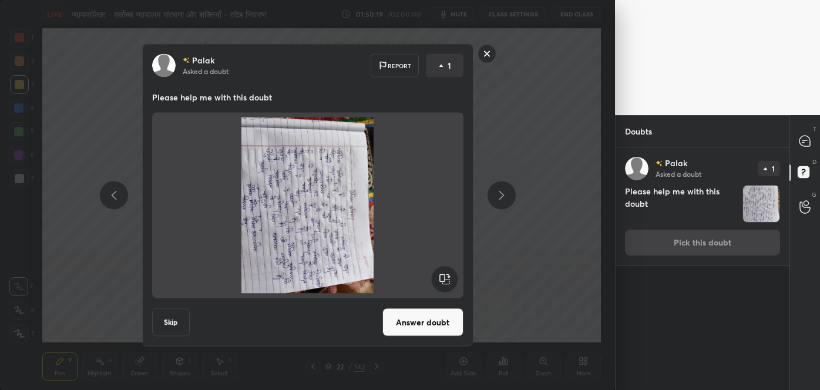
click at [405, 321] on button "Answer doubt" at bounding box center [423, 323] width 81 height 28
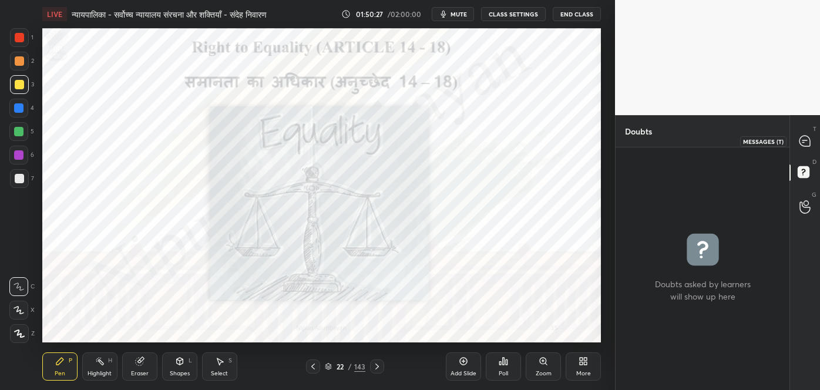
click at [799, 145] on icon at bounding box center [805, 141] width 12 height 12
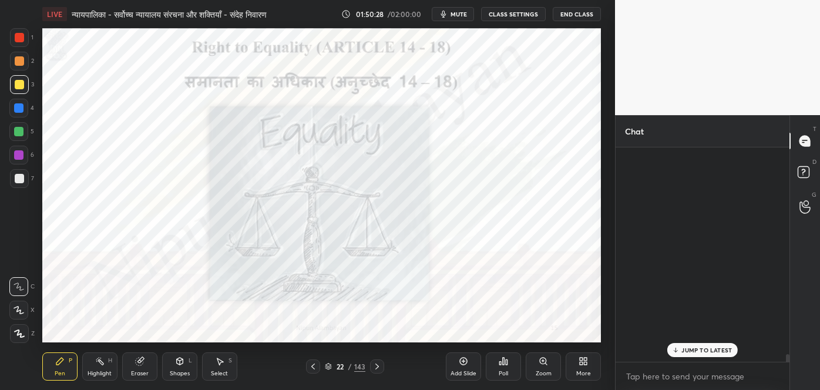
scroll to position [211, 170]
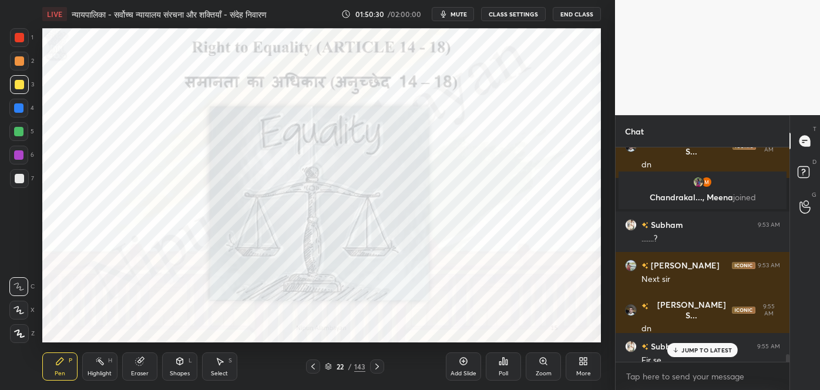
click at [703, 351] on p "JUMP TO LATEST" at bounding box center [707, 350] width 51 height 7
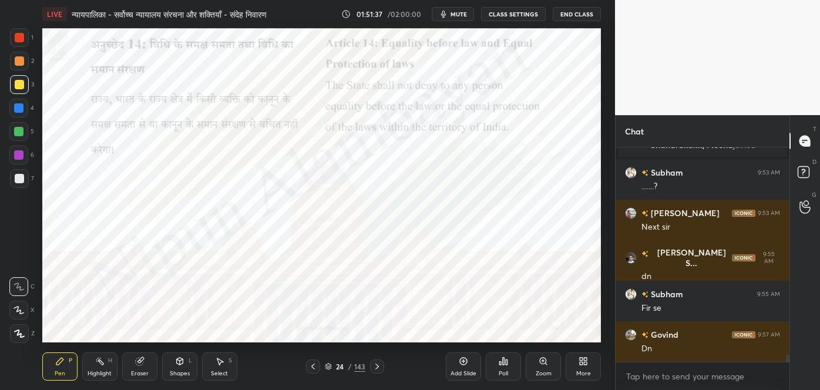
scroll to position [6061, 0]
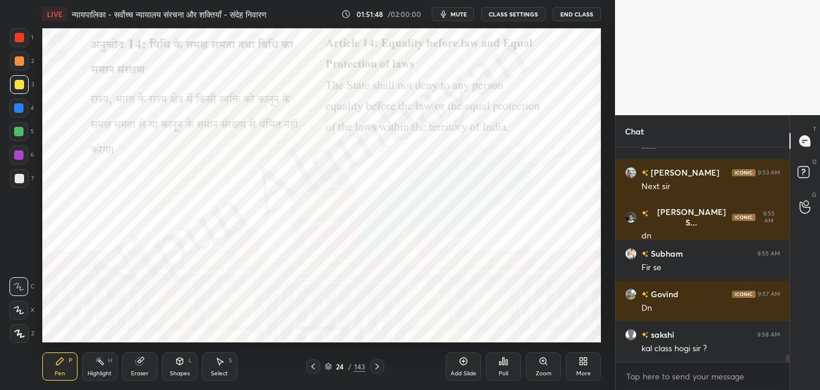
click at [19, 40] on div at bounding box center [19, 37] width 9 height 9
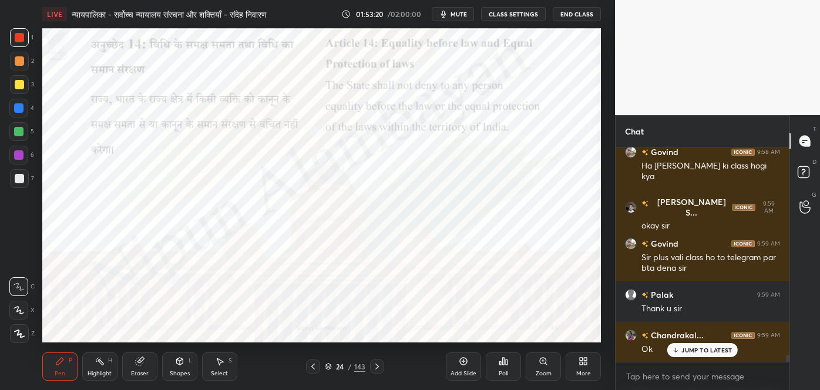
scroll to position [6469, 0]
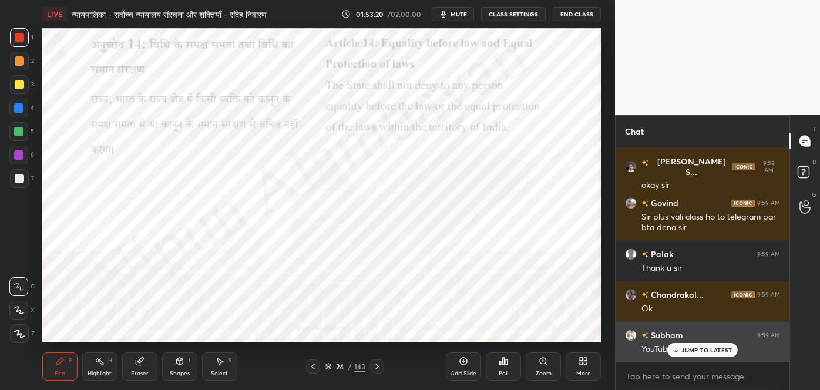
click at [688, 351] on p "JUMP TO LATEST" at bounding box center [707, 350] width 51 height 7
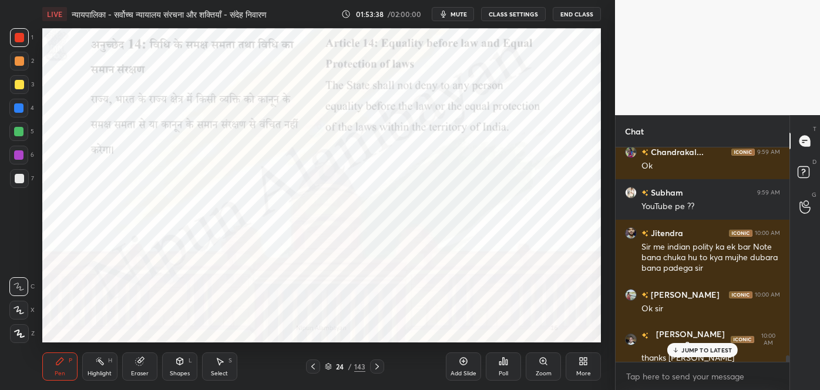
scroll to position [6663, 0]
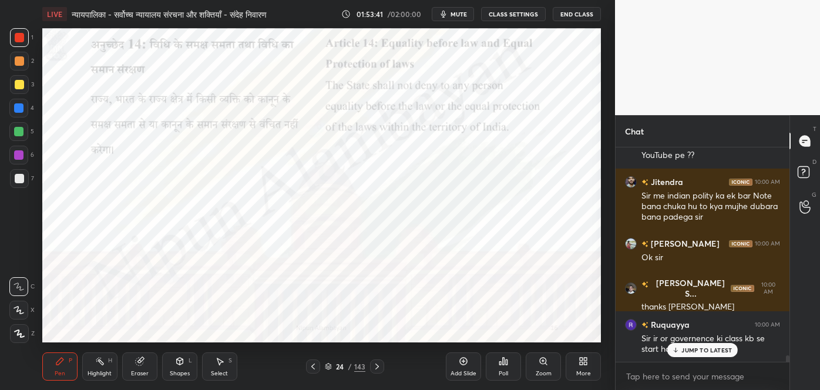
click at [696, 350] on p "JUMP TO LATEST" at bounding box center [707, 350] width 51 height 7
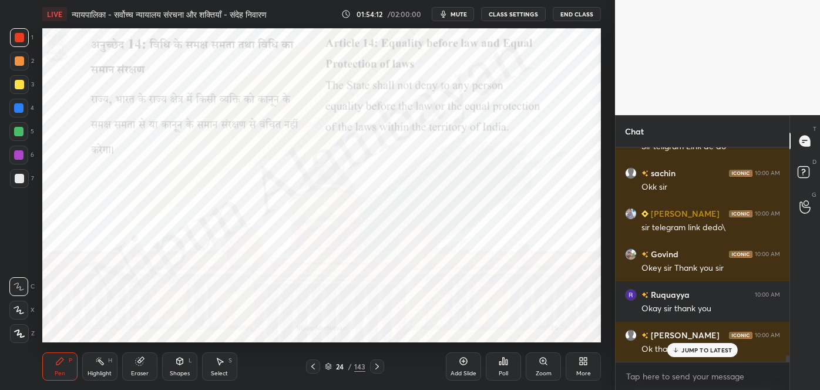
scroll to position [6947, 0]
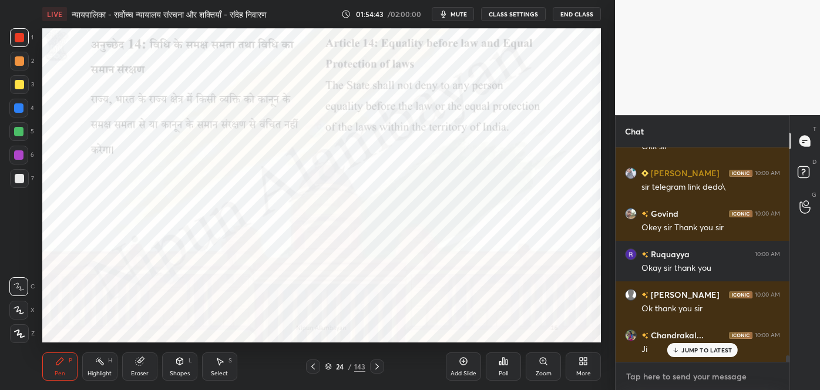
type textarea "x"
click at [666, 376] on textarea at bounding box center [702, 376] width 155 height 19
paste textarea "[URL][DOMAIN_NAME]"
type textarea "[URL][DOMAIN_NAME]"
type textarea "x"
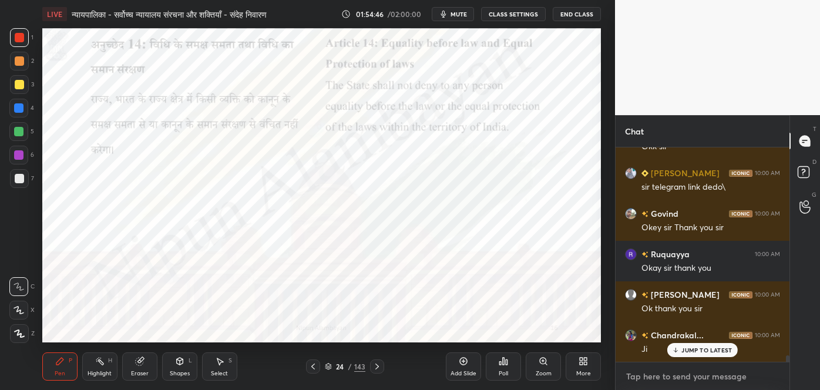
scroll to position [7013, 0]
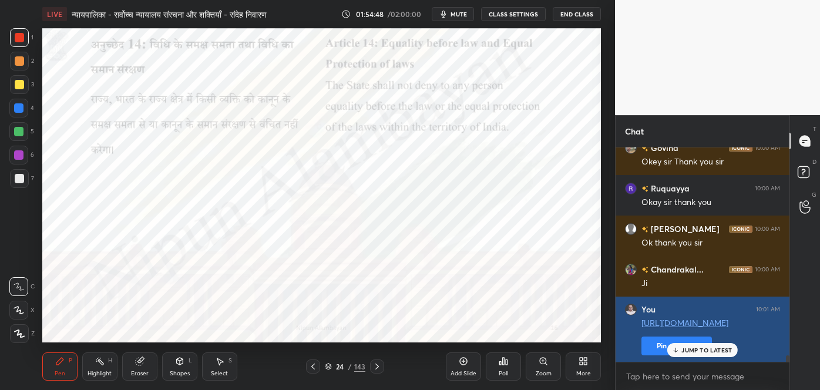
click at [656, 348] on button "Pin message" at bounding box center [677, 346] width 71 height 19
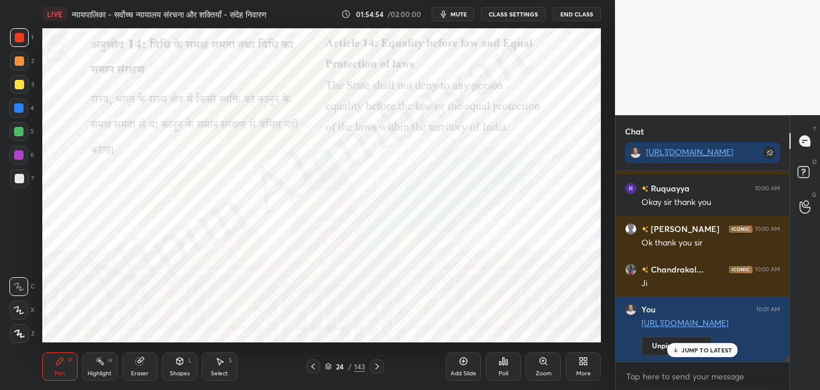
scroll to position [7077, 0]
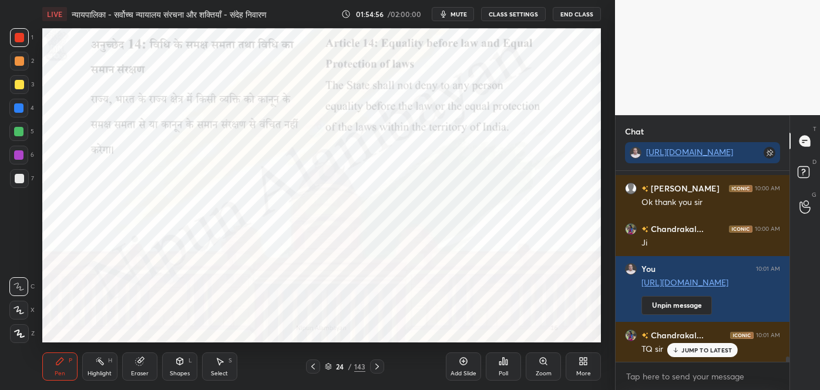
click at [705, 351] on p "JUMP TO LATEST" at bounding box center [707, 350] width 51 height 7
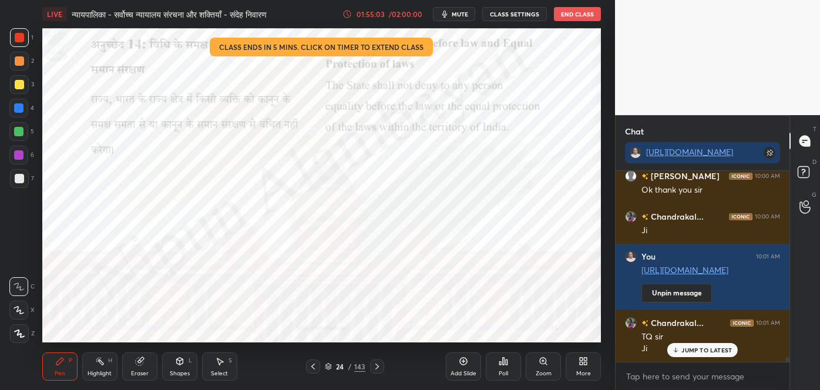
scroll to position [7129, 0]
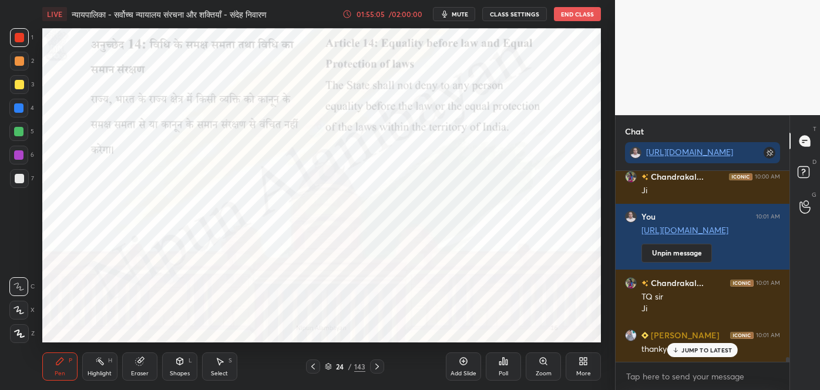
click at [705, 351] on p "JUMP TO LATEST" at bounding box center [707, 350] width 51 height 7
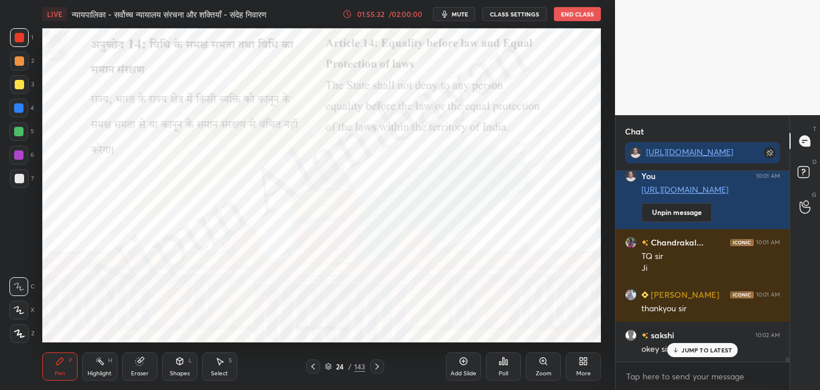
click at [577, 12] on button "End Class" at bounding box center [577, 14] width 47 height 14
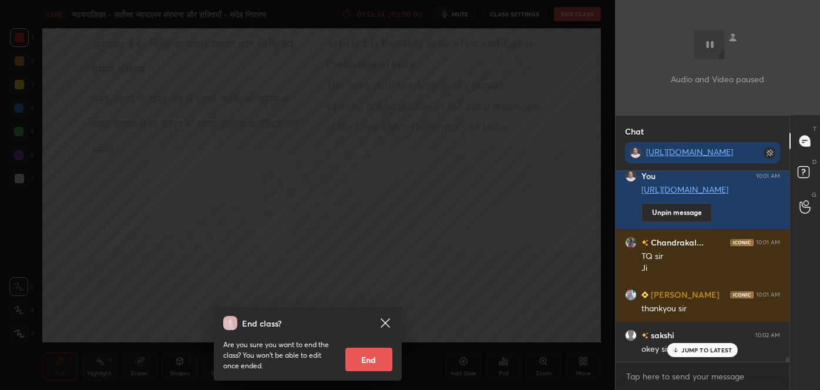
click at [348, 367] on button "End" at bounding box center [369, 360] width 47 height 24
type textarea "x"
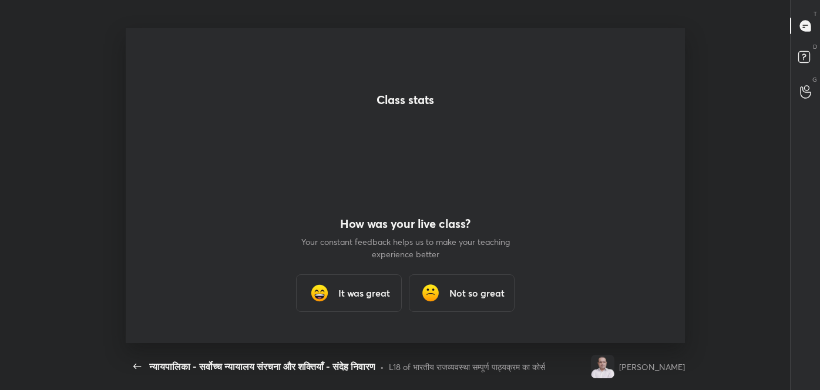
scroll to position [0, 0]
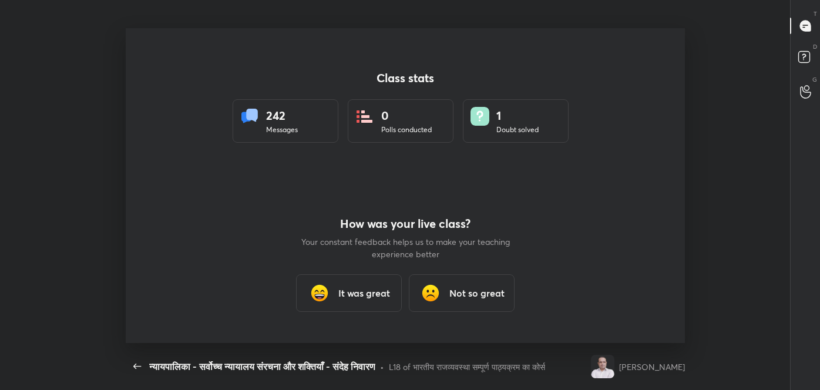
click at [363, 294] on h3 "It was great" at bounding box center [364, 293] width 52 height 14
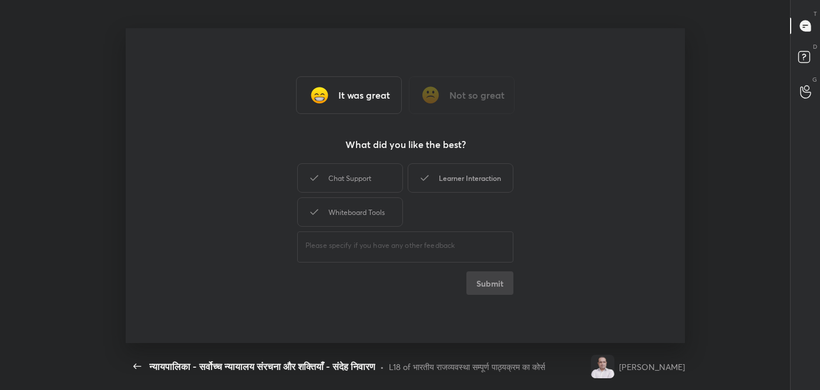
click at [475, 187] on div "Learner Interaction" at bounding box center [461, 177] width 106 height 29
click at [481, 278] on button "Submit" at bounding box center [490, 284] width 47 height 24
